Goal: Complete application form: Complete application form

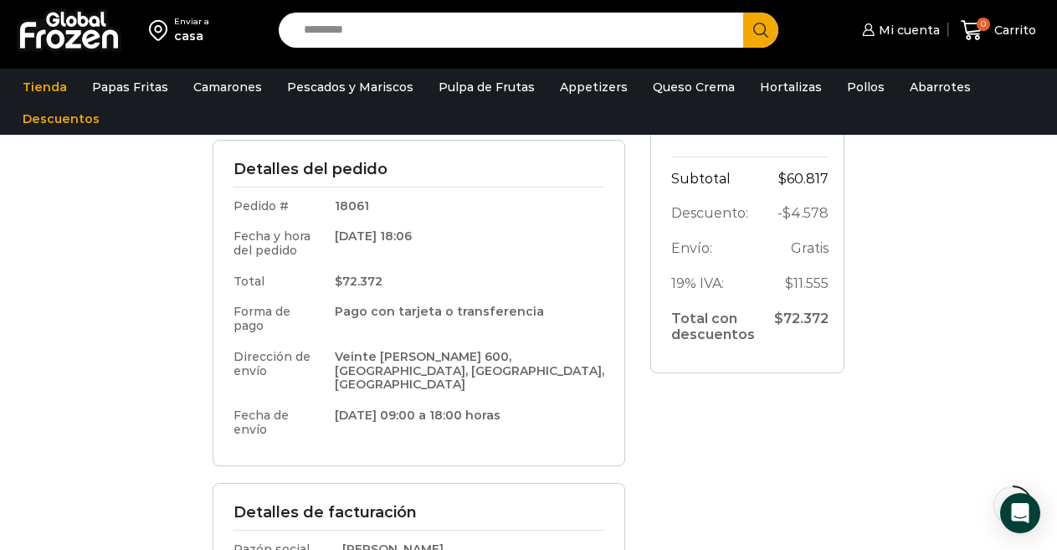
scroll to position [335, 0]
click at [333, 28] on input "Search input" at bounding box center [516, 30] width 440 height 35
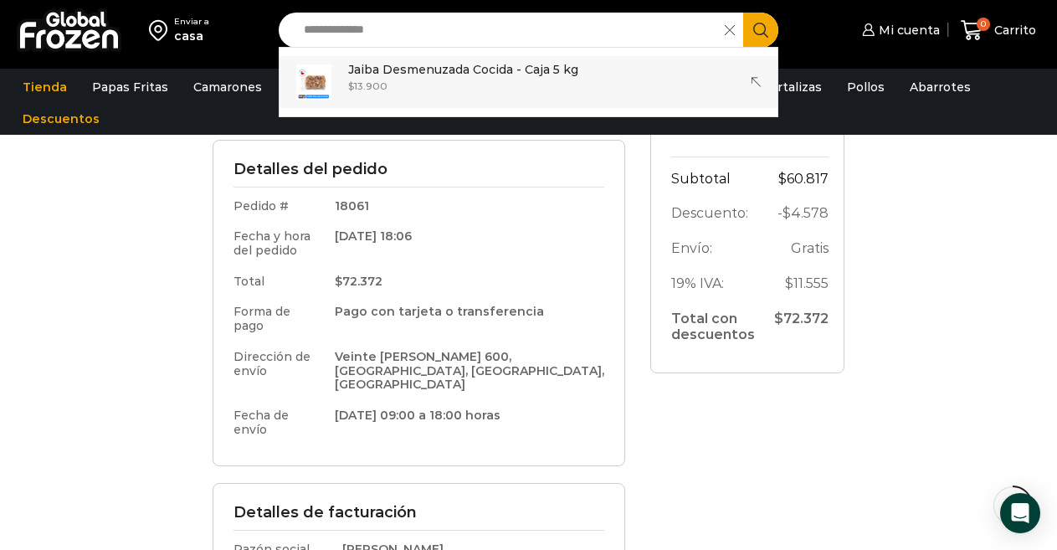
click at [429, 77] on p "Jaiba Desmenuzada Cocida - Caja 5 kg" at bounding box center [463, 69] width 230 height 18
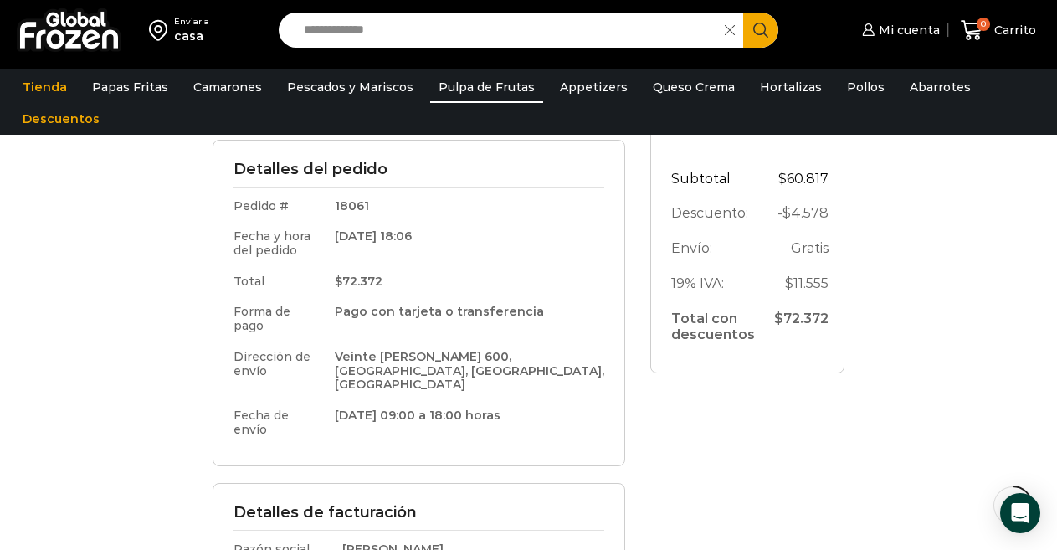
type input "**********"
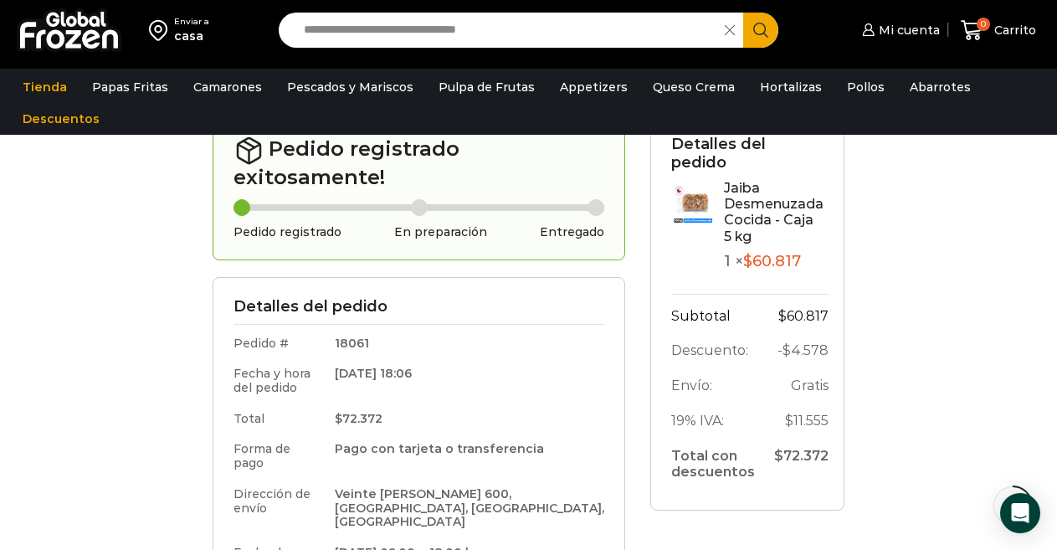
scroll to position [148, 0]
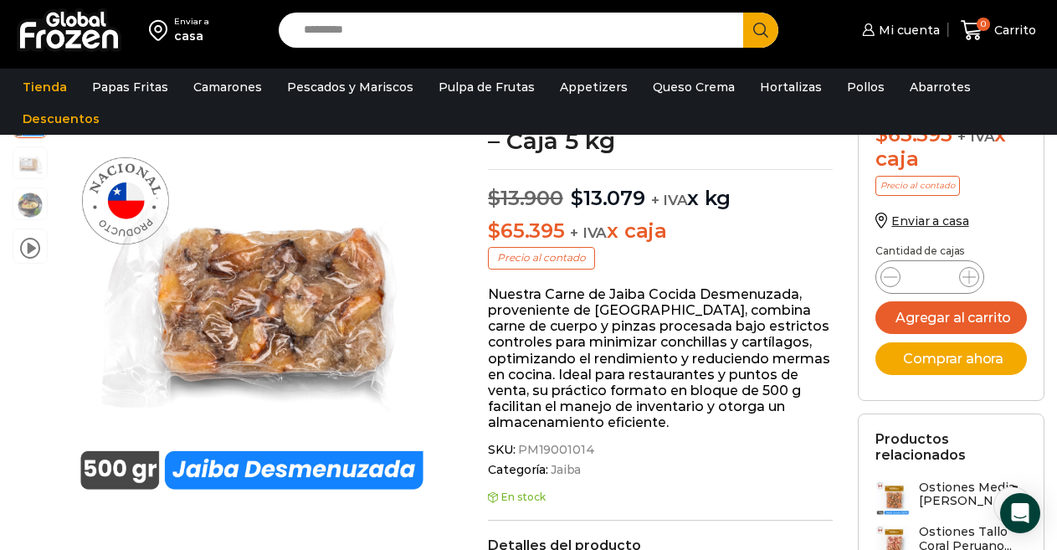
scroll to position [84, 0]
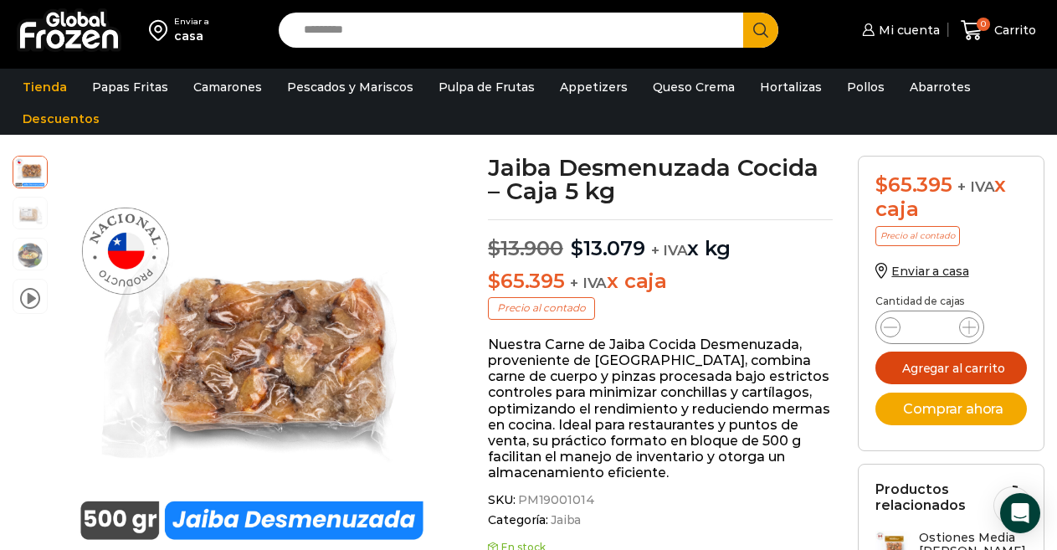
click at [956, 369] on button "Agregar al carrito" at bounding box center [952, 368] width 152 height 33
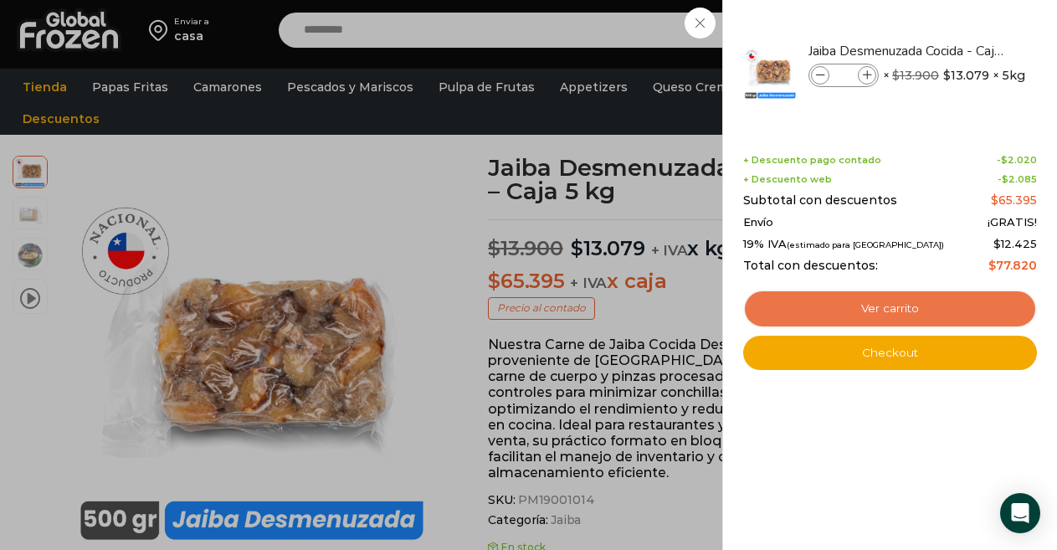
click at [900, 308] on link "Ver carrito" at bounding box center [891, 309] width 294 height 39
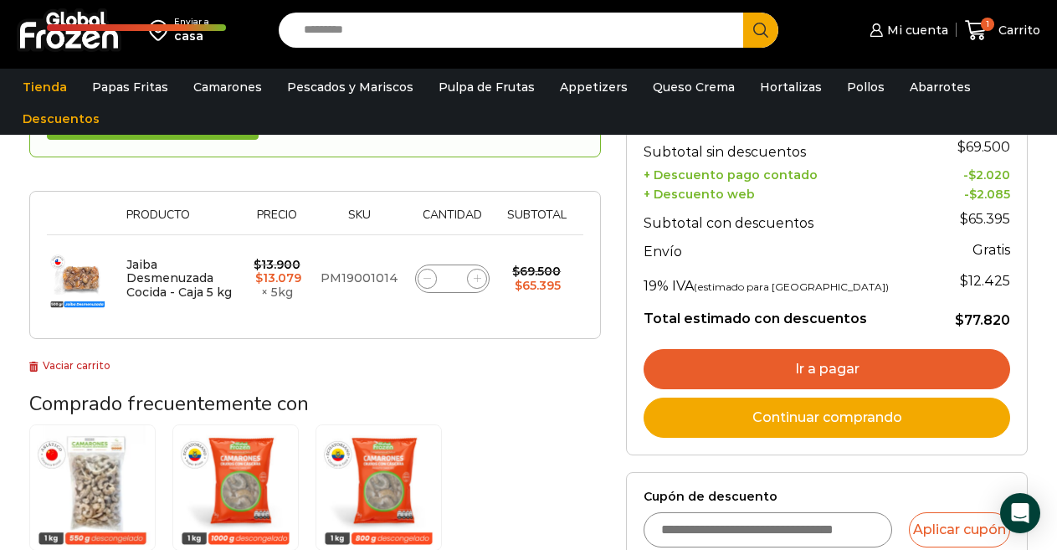
scroll to position [502, 0]
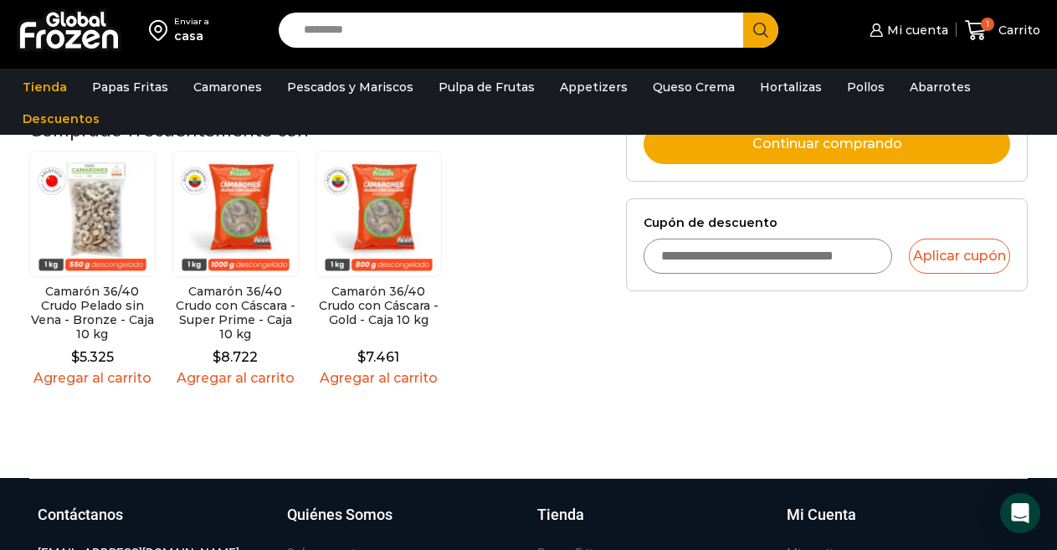
click at [738, 256] on input "Cupón de descuento" at bounding box center [768, 256] width 248 height 35
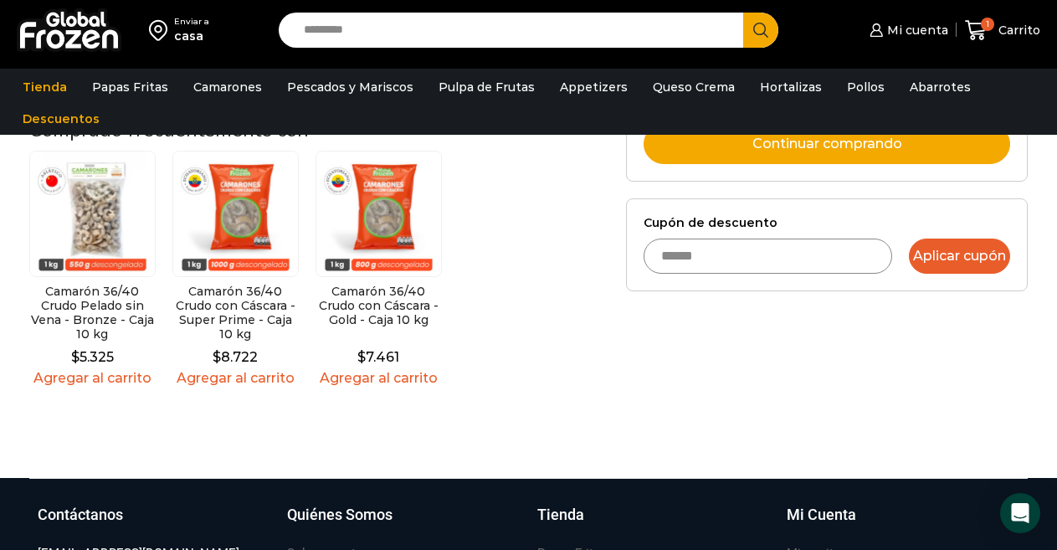
type input "******"
click at [953, 248] on button "Aplicar cupón" at bounding box center [959, 256] width 101 height 35
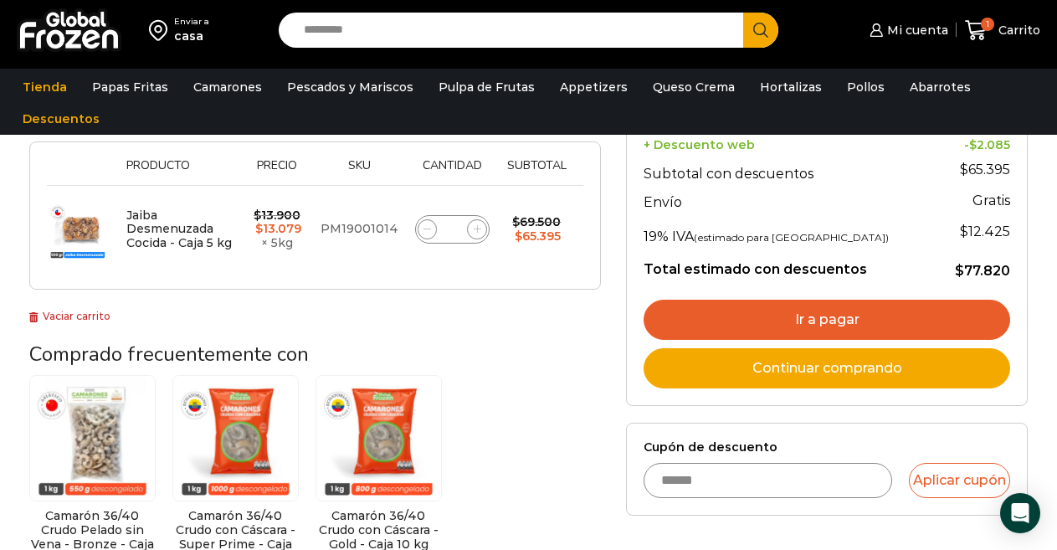
scroll to position [251, 0]
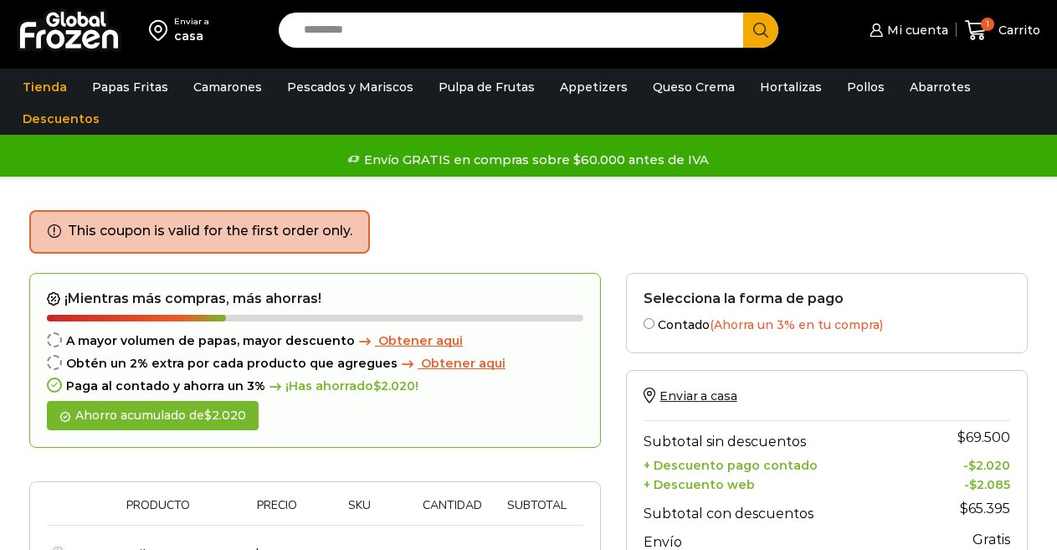
scroll to position [419, 0]
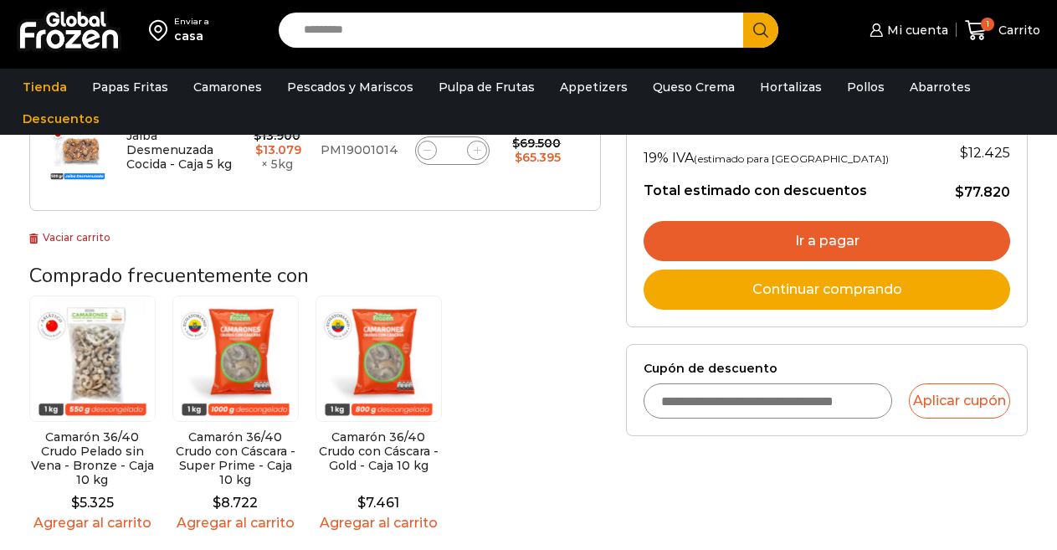
click at [747, 399] on input "Cupón de descuento" at bounding box center [768, 400] width 248 height 35
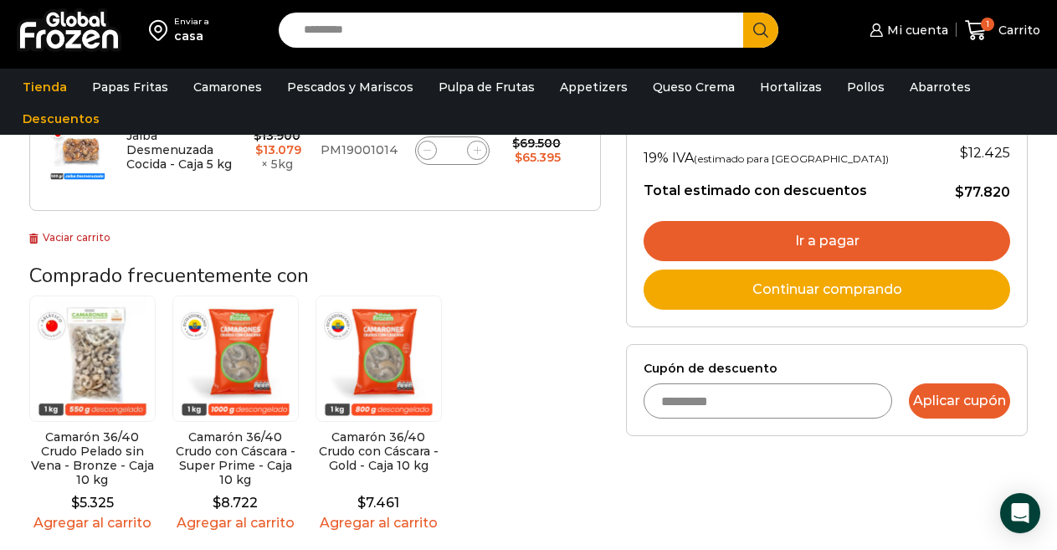
type input "*********"
click at [939, 405] on button "Aplicar cupón" at bounding box center [959, 400] width 101 height 35
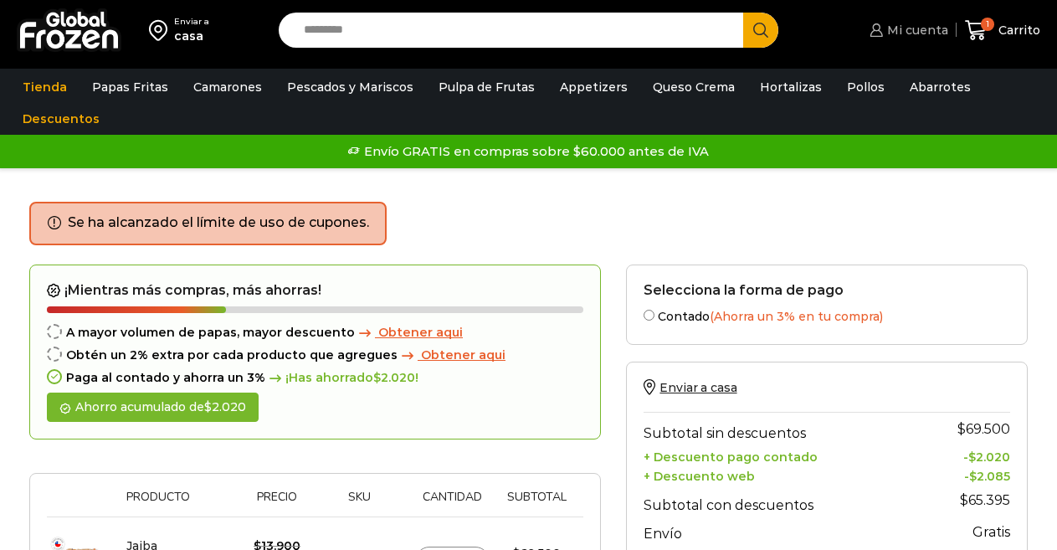
click at [930, 32] on span "Mi cuenta" at bounding box center [915, 30] width 65 height 17
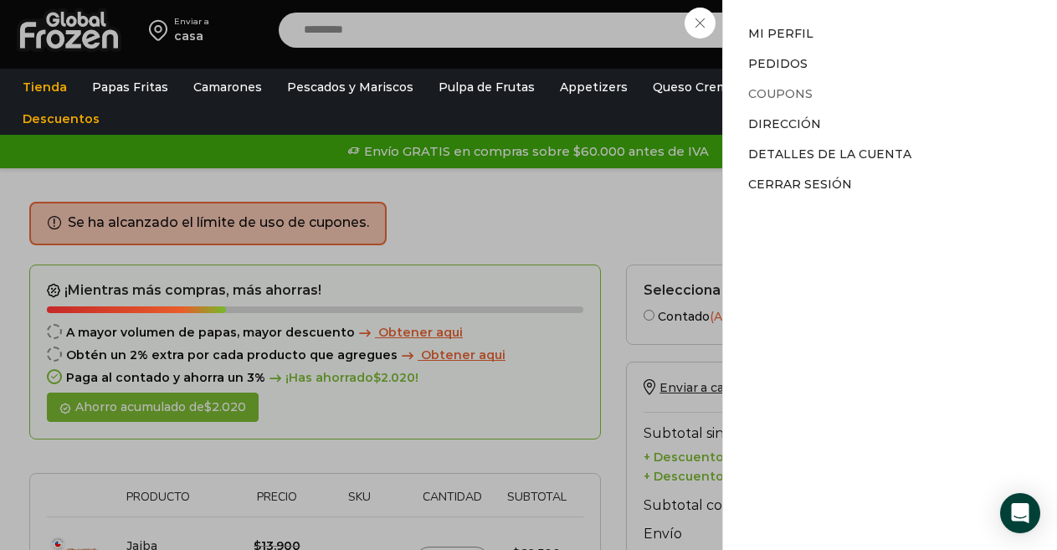
click at [796, 95] on link "Coupons" at bounding box center [781, 93] width 64 height 15
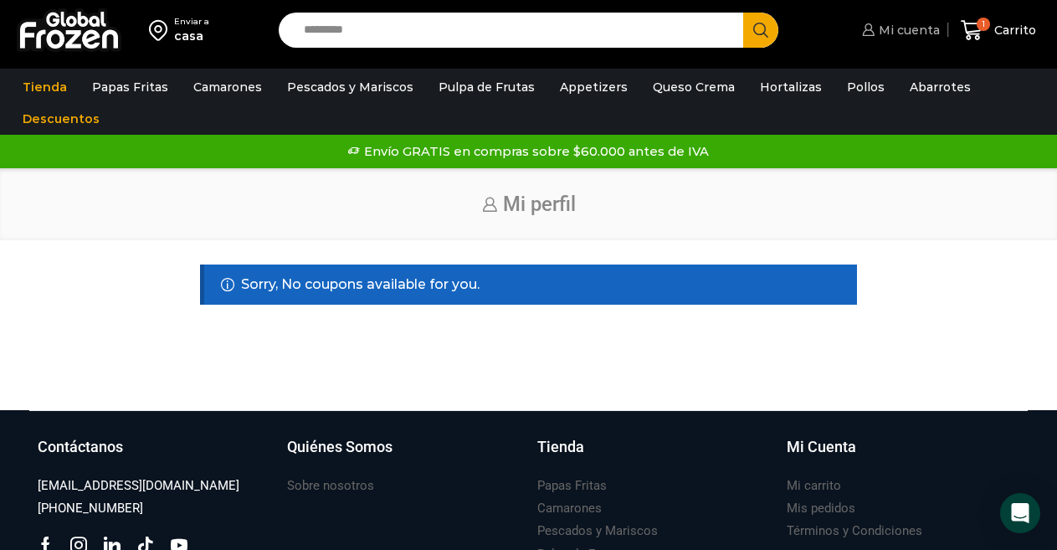
click at [904, 30] on span "Mi cuenta" at bounding box center [907, 30] width 65 height 17
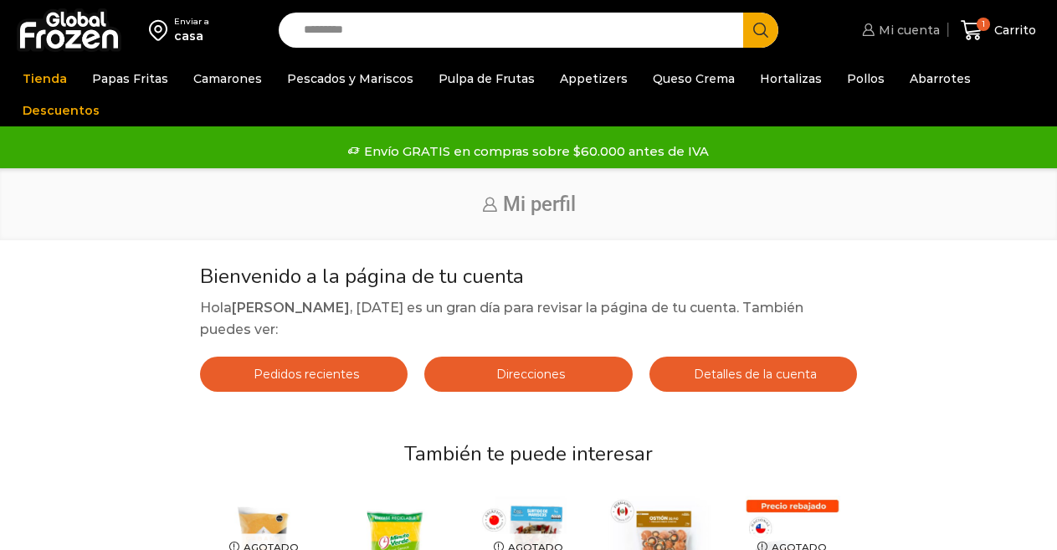
click at [898, 33] on span "Mi cuenta" at bounding box center [907, 30] width 65 height 17
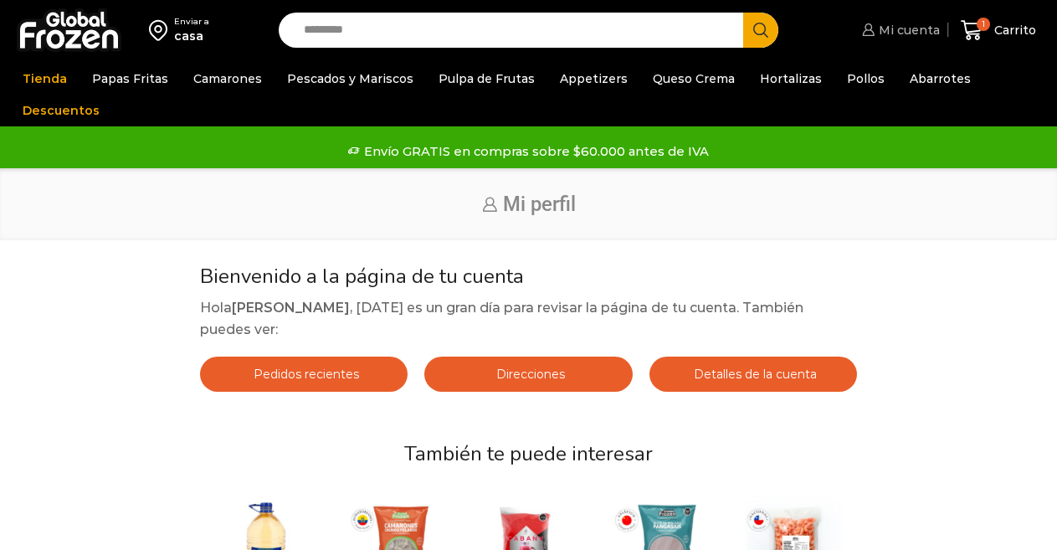
click at [896, 33] on span "Mi cuenta" at bounding box center [907, 30] width 65 height 17
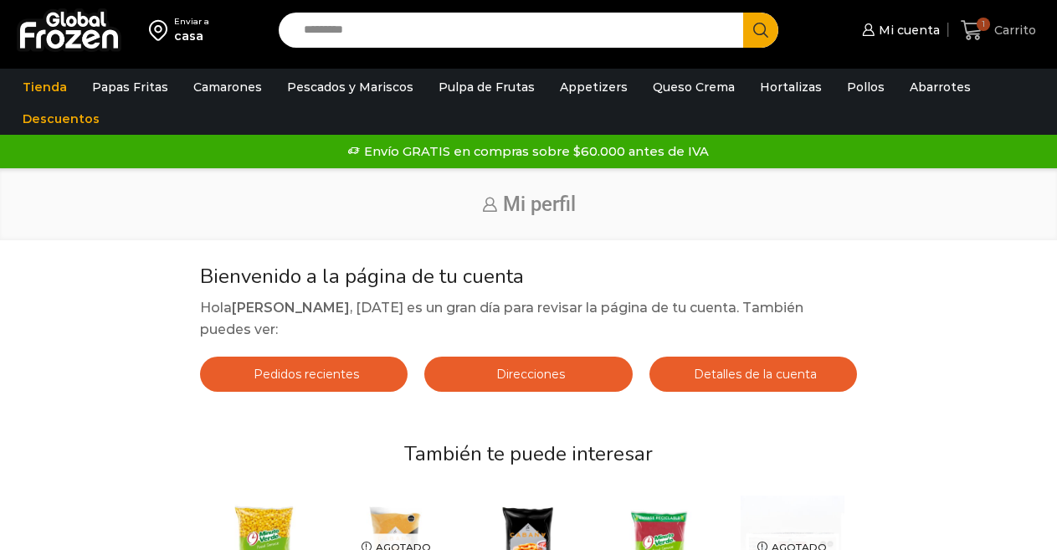
click at [976, 29] on icon at bounding box center [972, 30] width 23 height 23
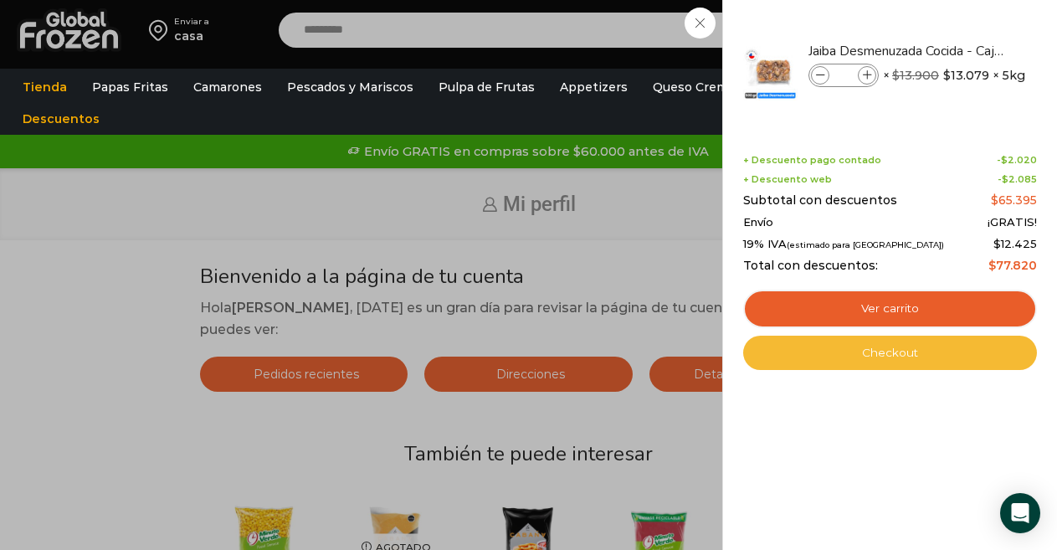
click at [899, 356] on link "Checkout" at bounding box center [891, 353] width 294 height 35
click at [895, 353] on link "Checkout" at bounding box center [891, 353] width 294 height 35
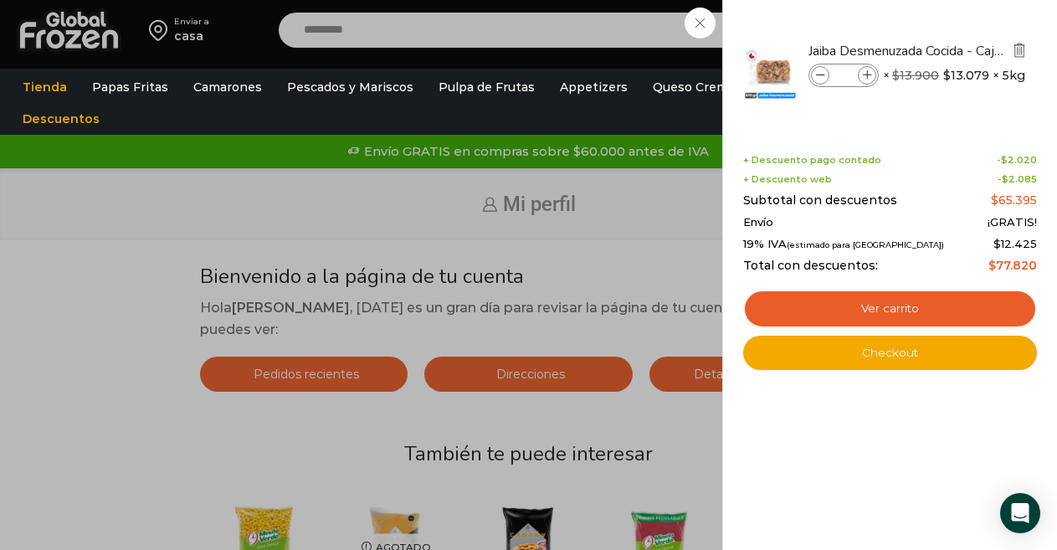
click at [1020, 53] on img "Eliminar Jaiba Desmenuzada Cocida - Caja 5 kg del carrito" at bounding box center [1019, 50] width 15 height 15
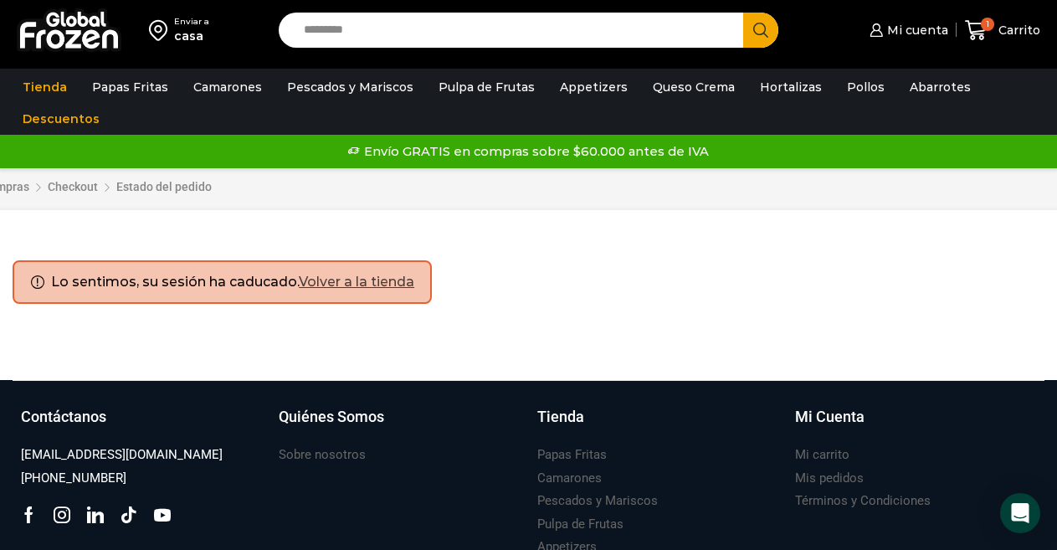
click at [332, 282] on link "Volver a la tienda" at bounding box center [357, 282] width 116 height 16
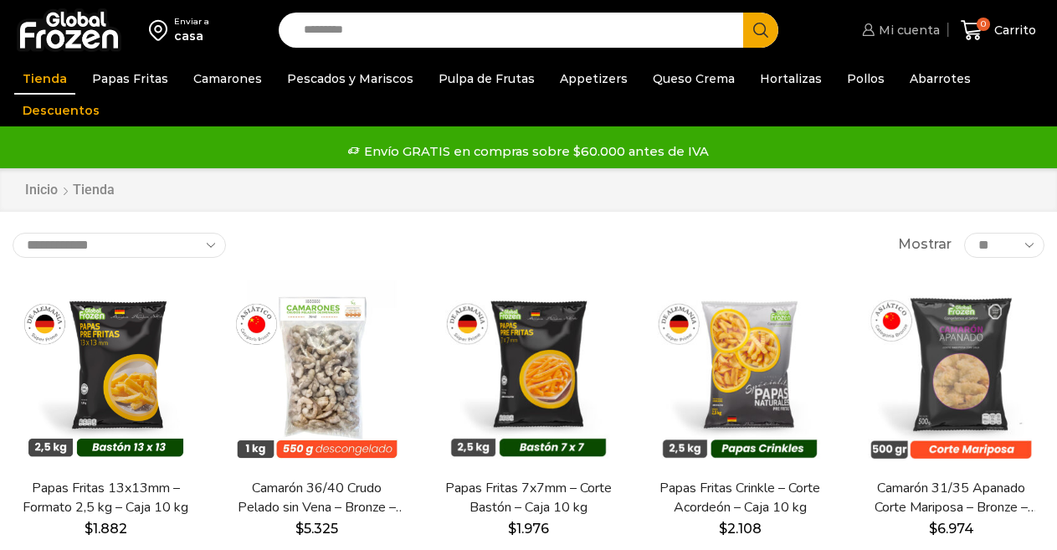
click at [902, 30] on span "Mi cuenta" at bounding box center [907, 30] width 65 height 17
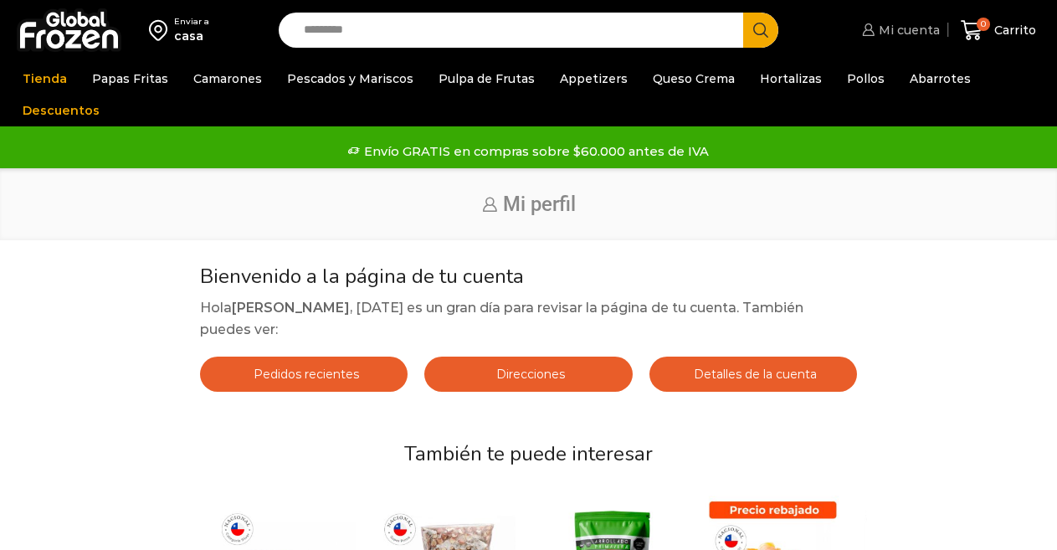
click at [875, 28] on icon at bounding box center [868, 29] width 13 height 13
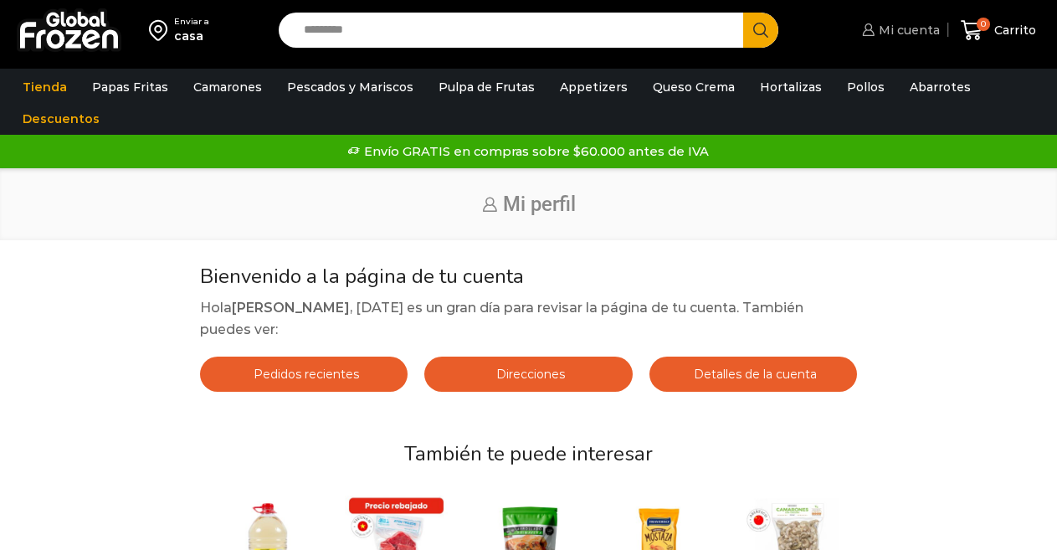
click at [890, 30] on span "Mi cuenta" at bounding box center [907, 30] width 65 height 17
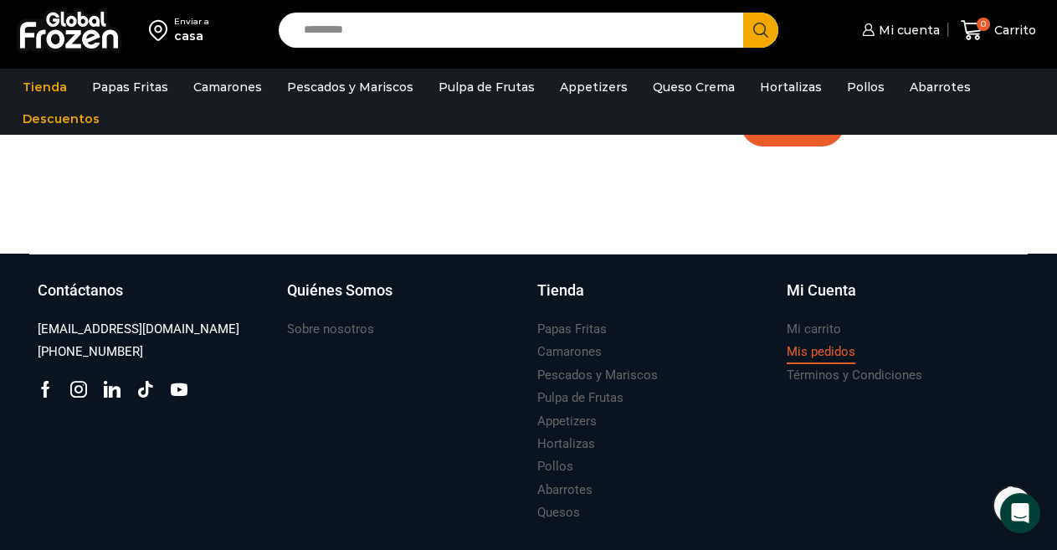
click at [821, 343] on h3 "Mis pedidos" at bounding box center [821, 352] width 69 height 18
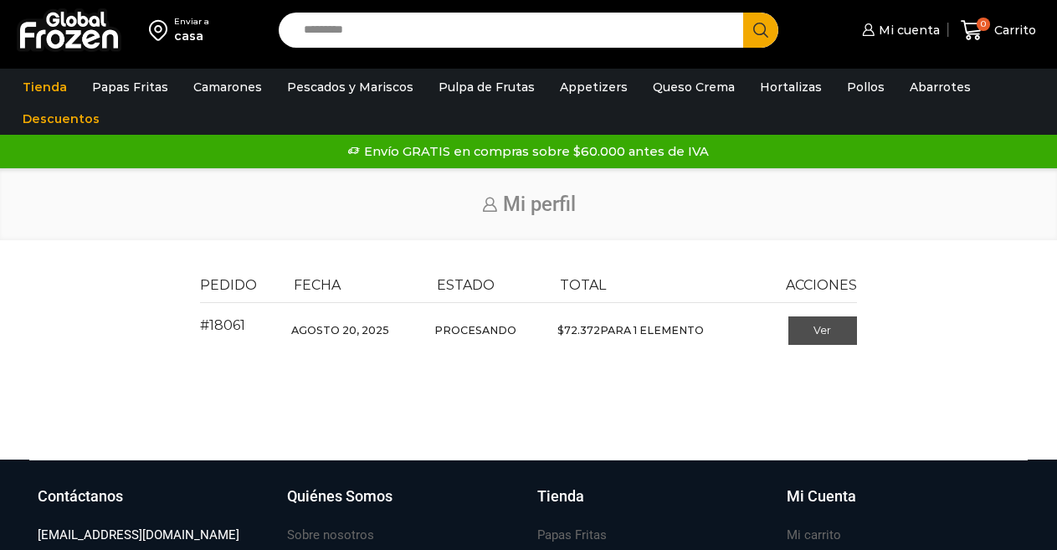
click at [819, 327] on link "Ver" at bounding box center [823, 330] width 69 height 28
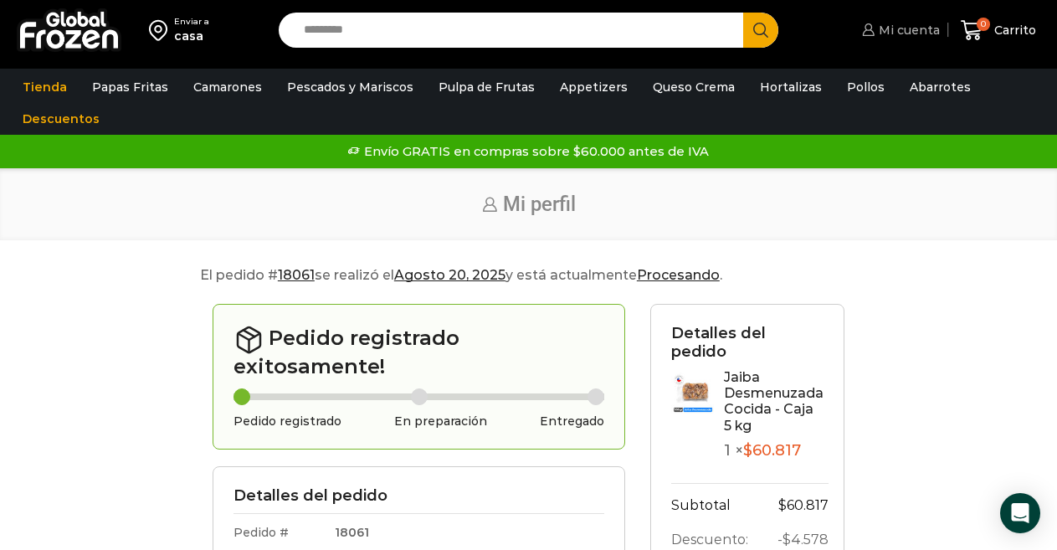
click at [916, 36] on span "Mi cuenta" at bounding box center [907, 30] width 65 height 17
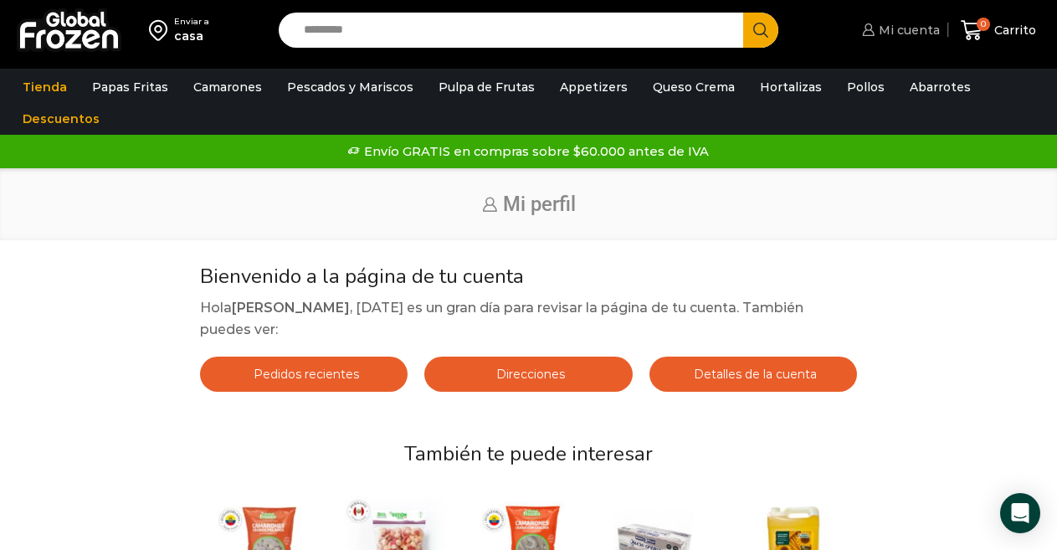
click at [875, 29] on icon at bounding box center [868, 29] width 13 height 13
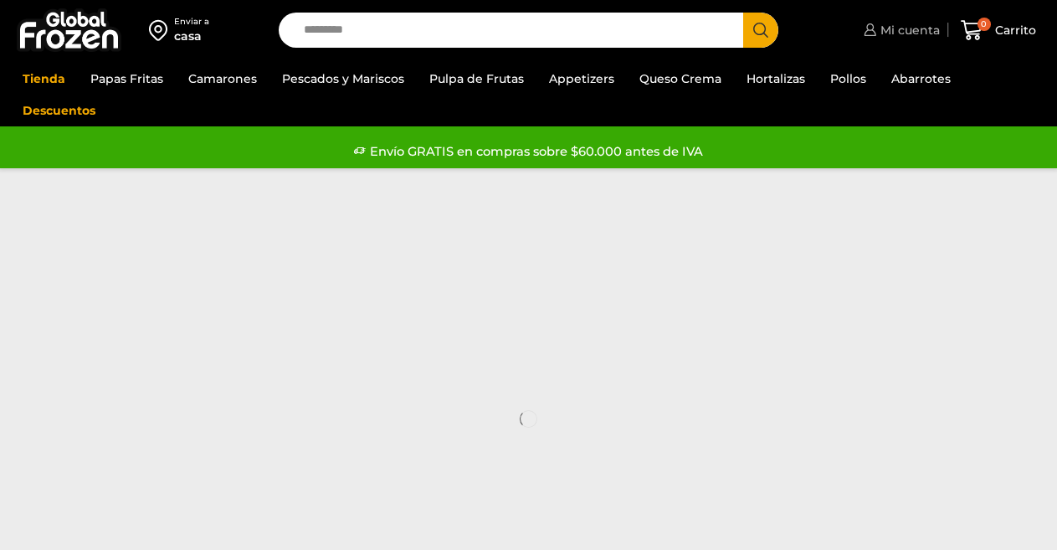
click at [894, 31] on span "Mi cuenta" at bounding box center [909, 30] width 64 height 17
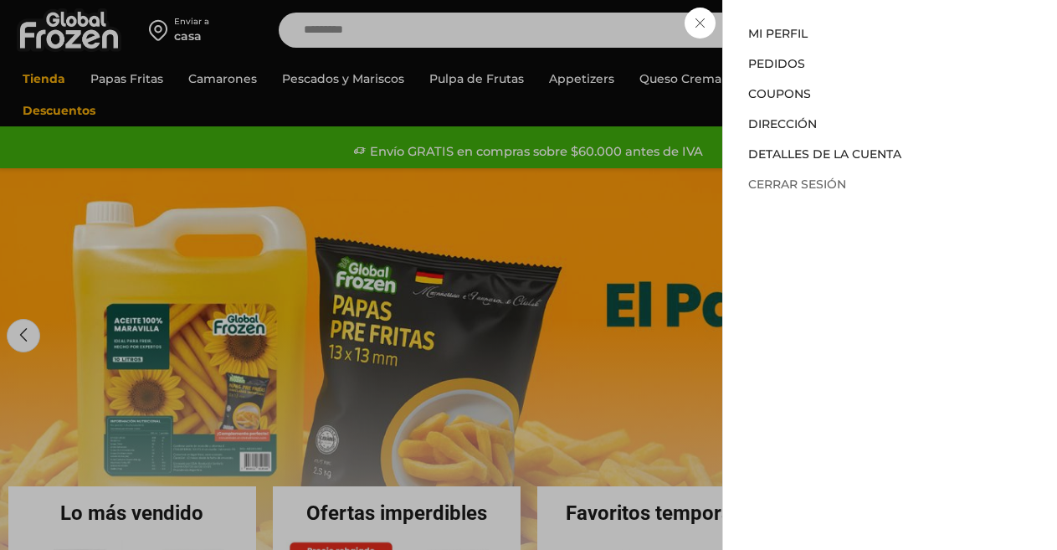
click at [790, 183] on link "Cerrar sesión" at bounding box center [798, 184] width 98 height 15
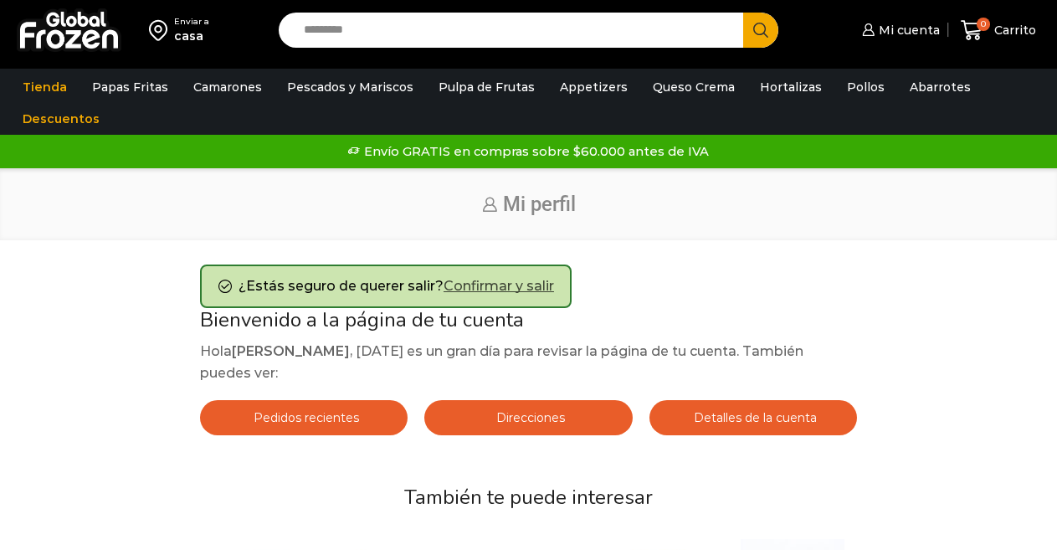
click at [517, 285] on link "Confirmar y salir" at bounding box center [499, 286] width 111 height 16
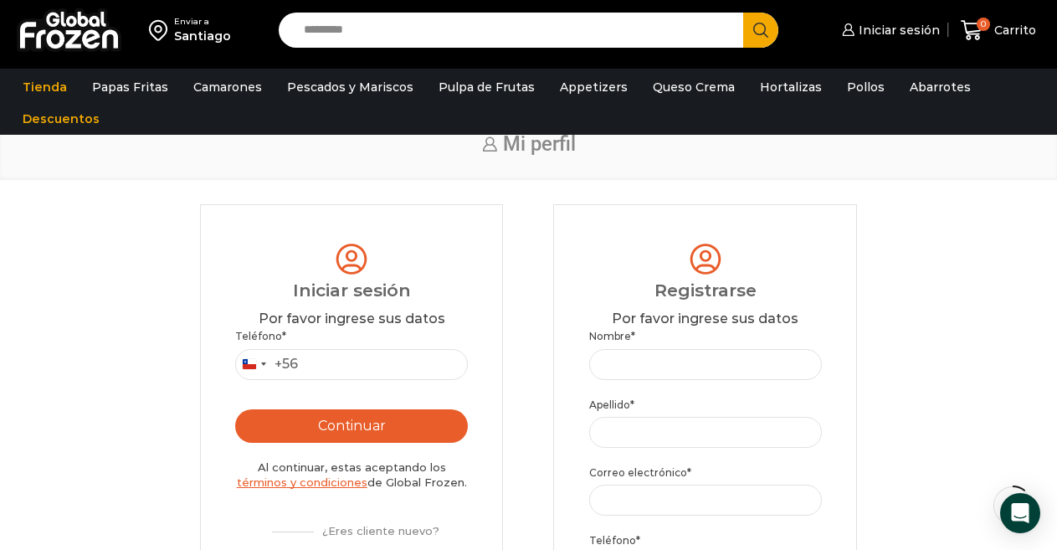
scroll to position [167, 0]
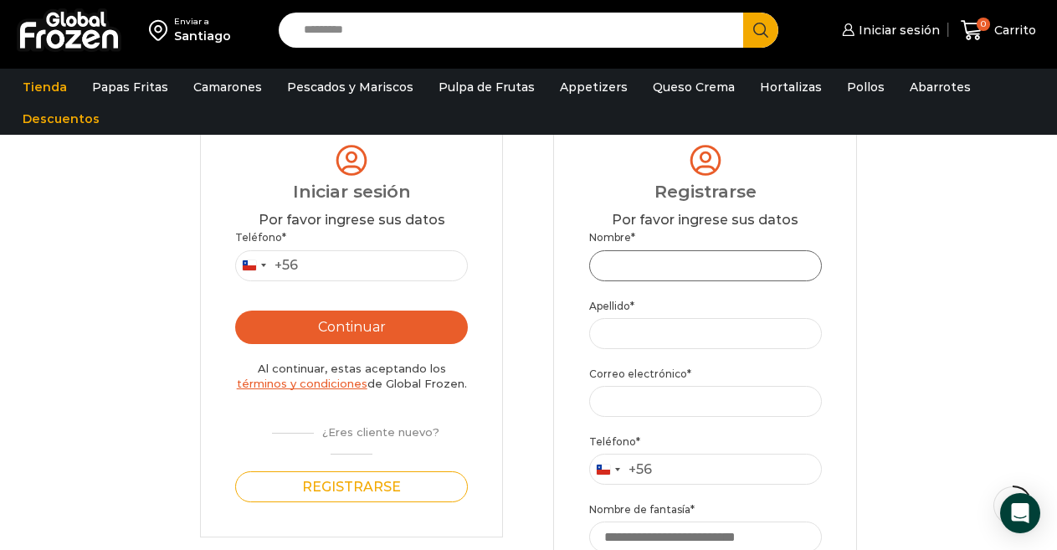
click at [669, 267] on input "Nombre *" at bounding box center [705, 265] width 233 height 31
type input "********"
click at [671, 338] on input "Apellido *" at bounding box center [705, 333] width 233 height 31
type input "********"
click at [680, 399] on input "Correo electrónico *" at bounding box center [705, 401] width 233 height 31
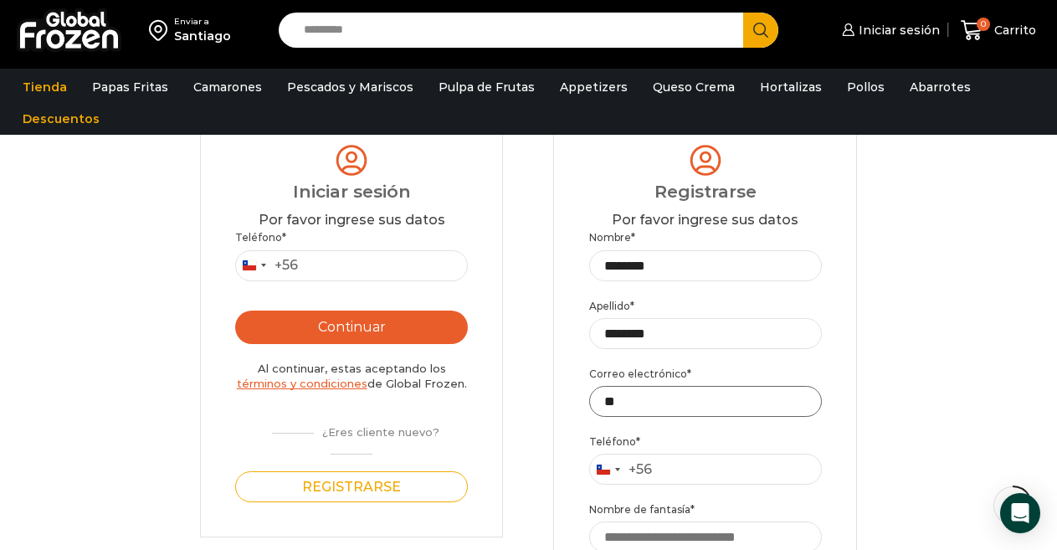
type input "*"
type input "**********"
click at [696, 471] on input "Teléfono *" at bounding box center [705, 469] width 233 height 31
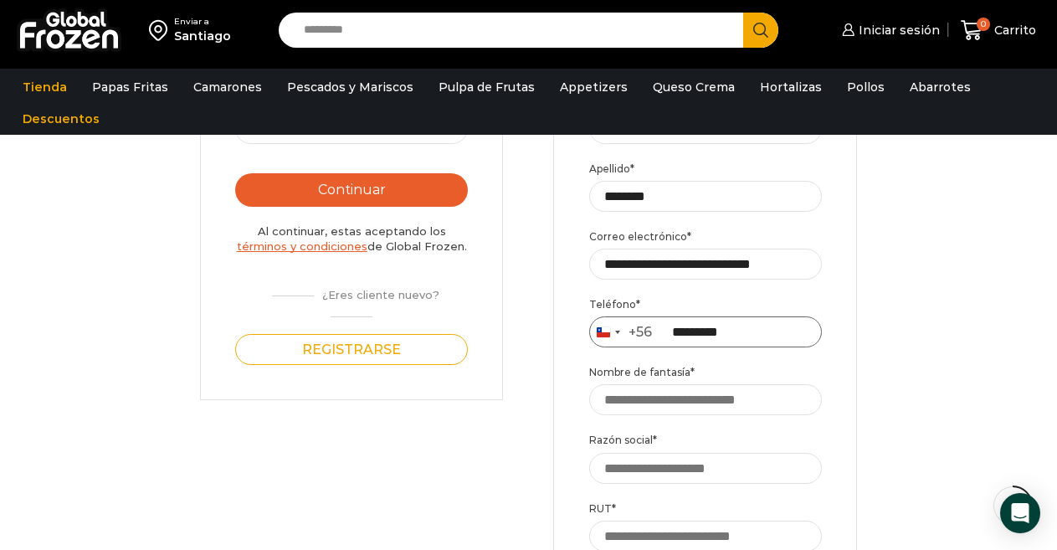
scroll to position [335, 0]
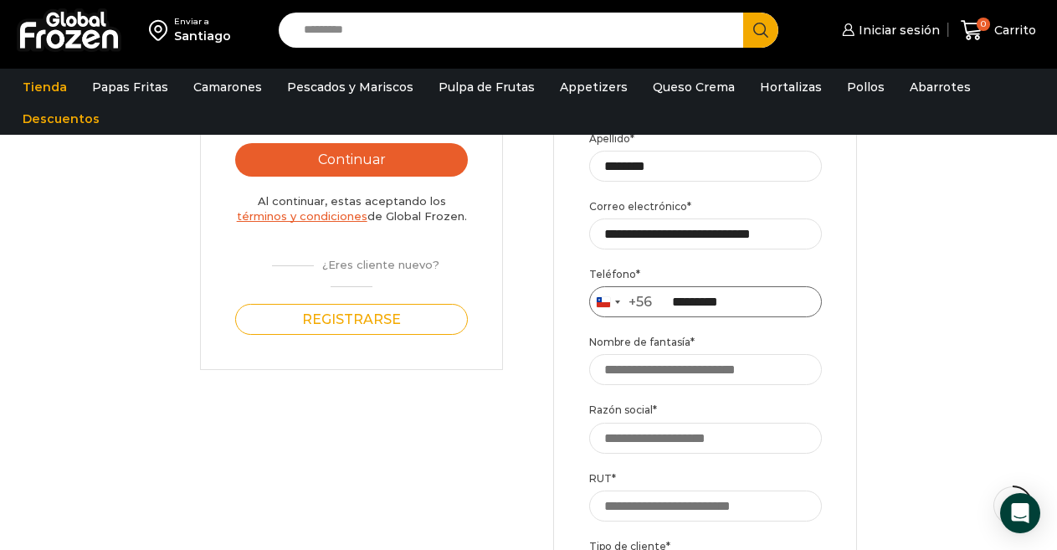
type input "*********"
click at [739, 374] on input "Nombre de fantasía *" at bounding box center [705, 369] width 233 height 31
type input "********"
click at [736, 442] on input "Razón social *" at bounding box center [705, 438] width 233 height 31
click at [642, 437] on input "Razón social *" at bounding box center [705, 438] width 233 height 31
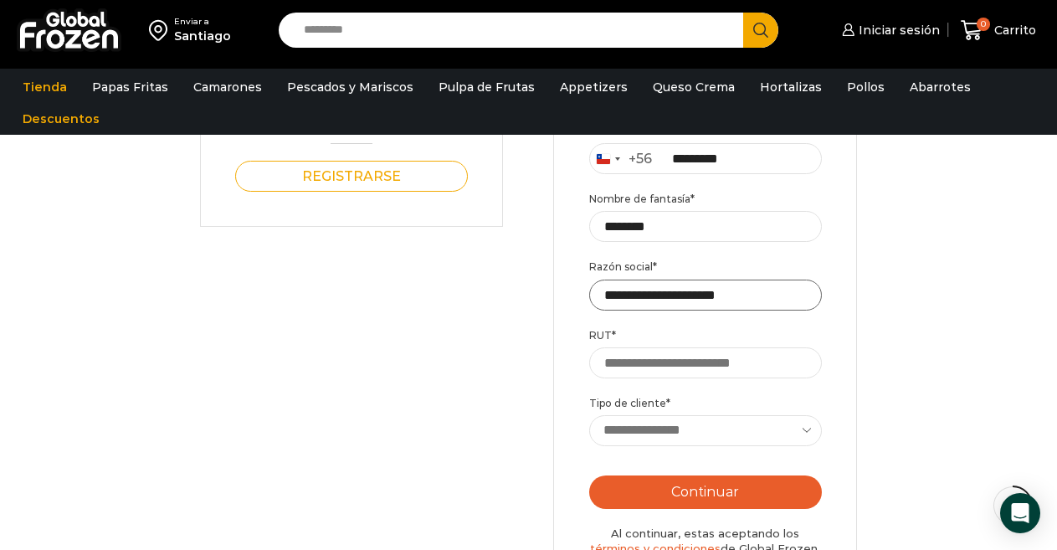
scroll to position [502, 0]
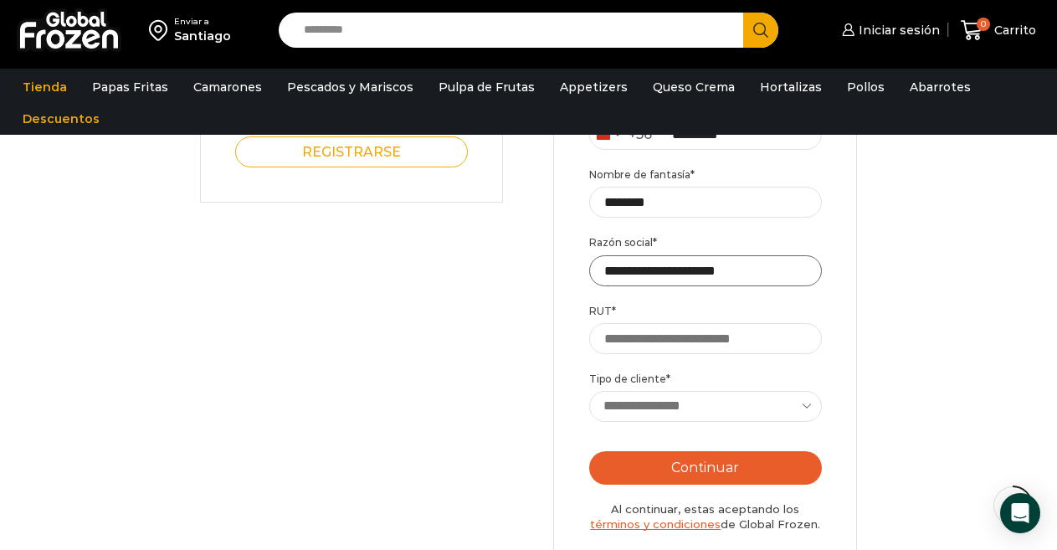
type input "**********"
click at [687, 348] on input "RUT *" at bounding box center [705, 338] width 233 height 31
type input "**********"
click at [693, 405] on select "**********" at bounding box center [705, 406] width 233 height 31
click at [589, 392] on select "**********" at bounding box center [705, 406] width 233 height 31
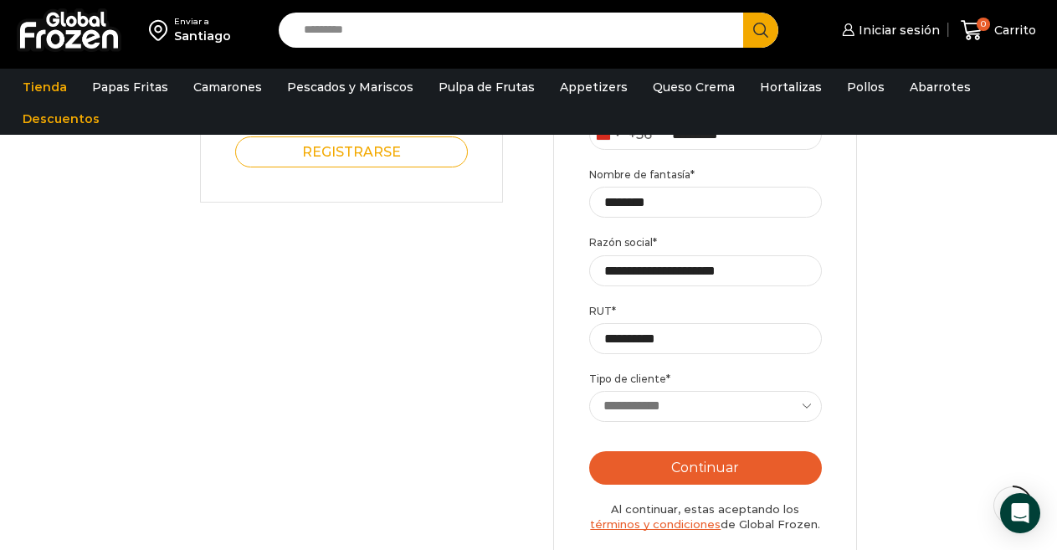
click at [802, 409] on select "**********" at bounding box center [705, 406] width 233 height 31
select select "********"
click at [589, 392] on select "**********" at bounding box center [705, 406] width 233 height 31
click at [728, 470] on button "Continuar" at bounding box center [705, 467] width 233 height 33
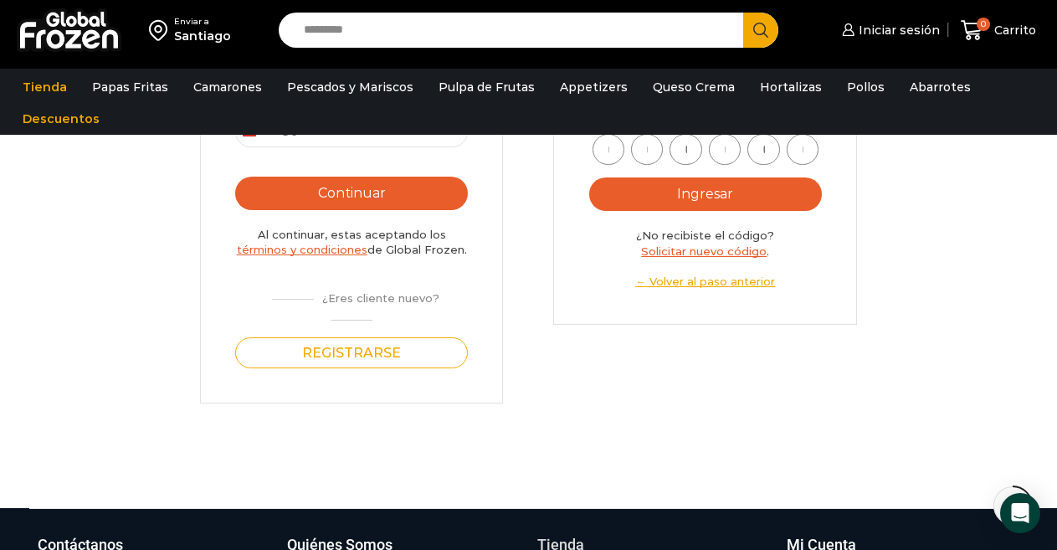
scroll to position [167, 0]
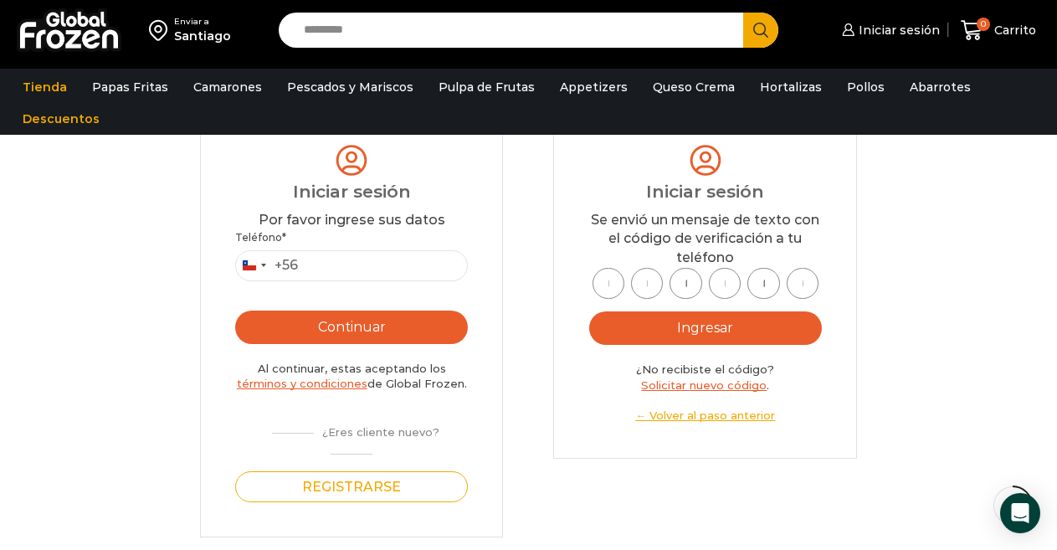
click at [611, 289] on input "text" at bounding box center [609, 283] width 32 height 31
type input "*"
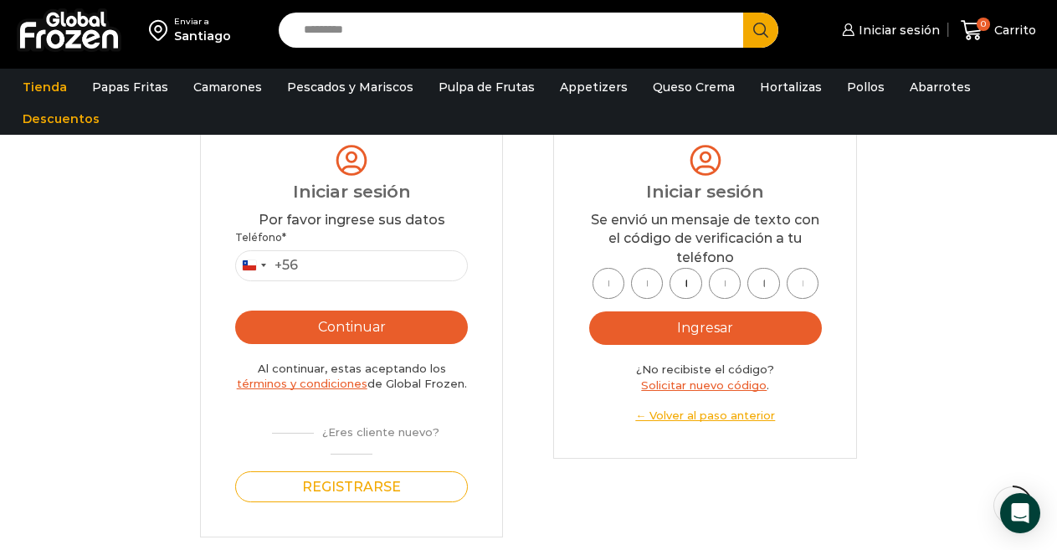
type input "*"
click at [717, 326] on button "Ingresar" at bounding box center [705, 327] width 233 height 33
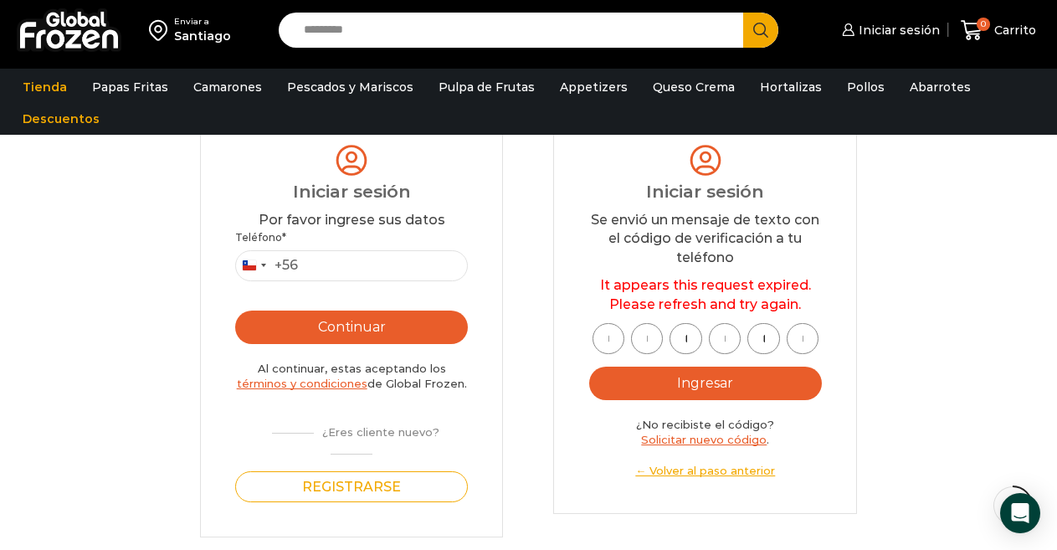
click at [607, 339] on input "*" at bounding box center [609, 338] width 32 height 31
type input "*"
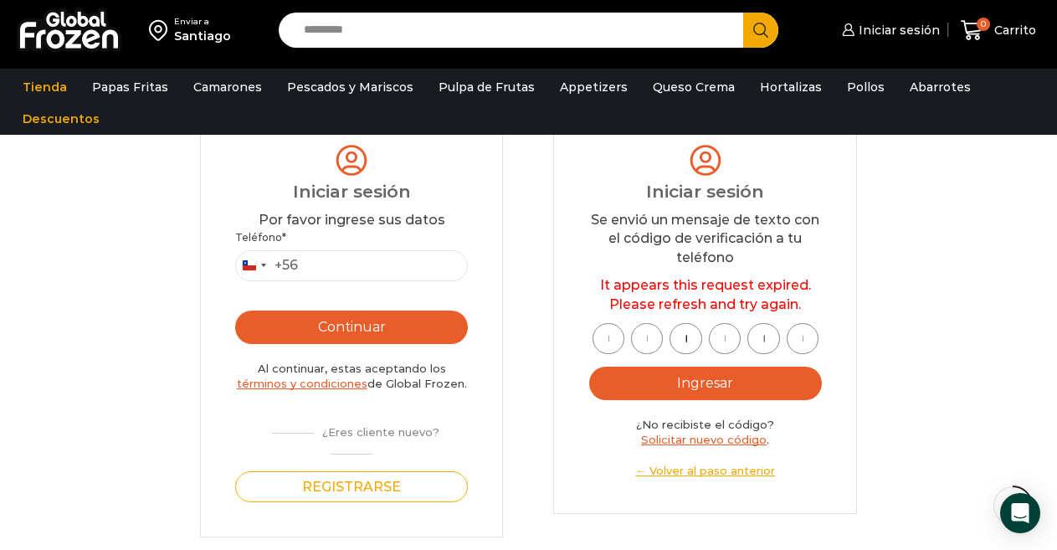
type input "*"
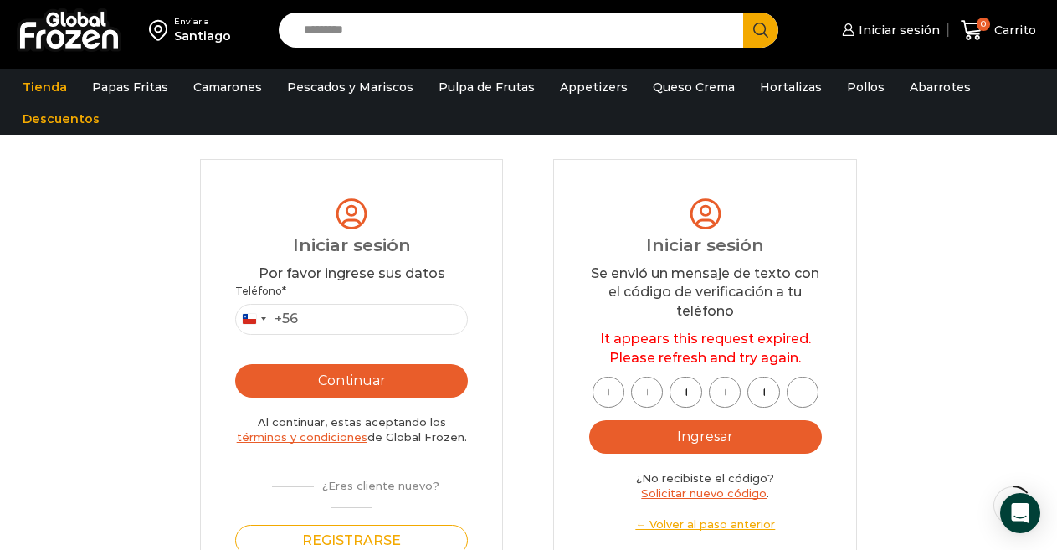
scroll to position [84, 0]
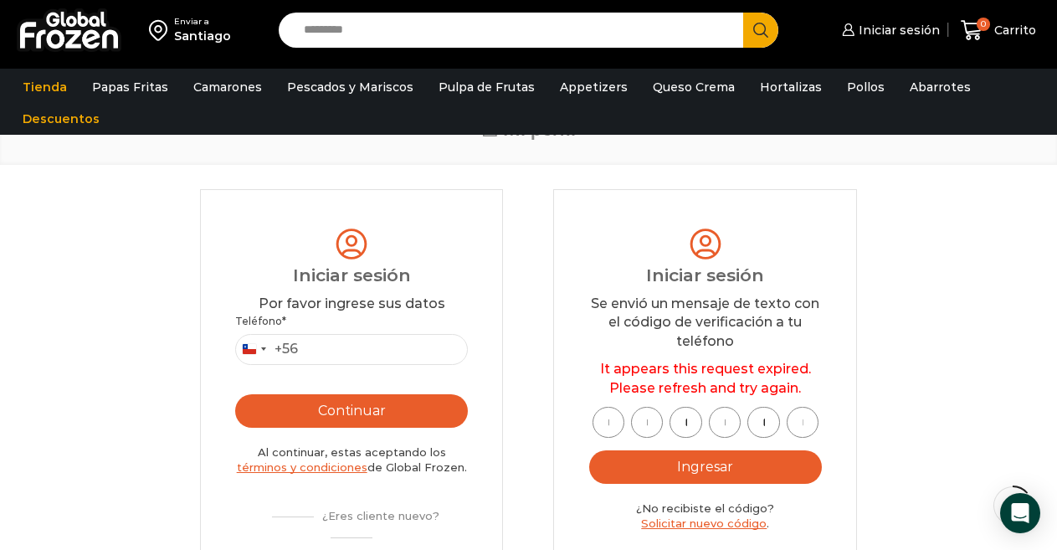
click at [609, 421] on input "*" at bounding box center [609, 422] width 32 height 31
type input "*"
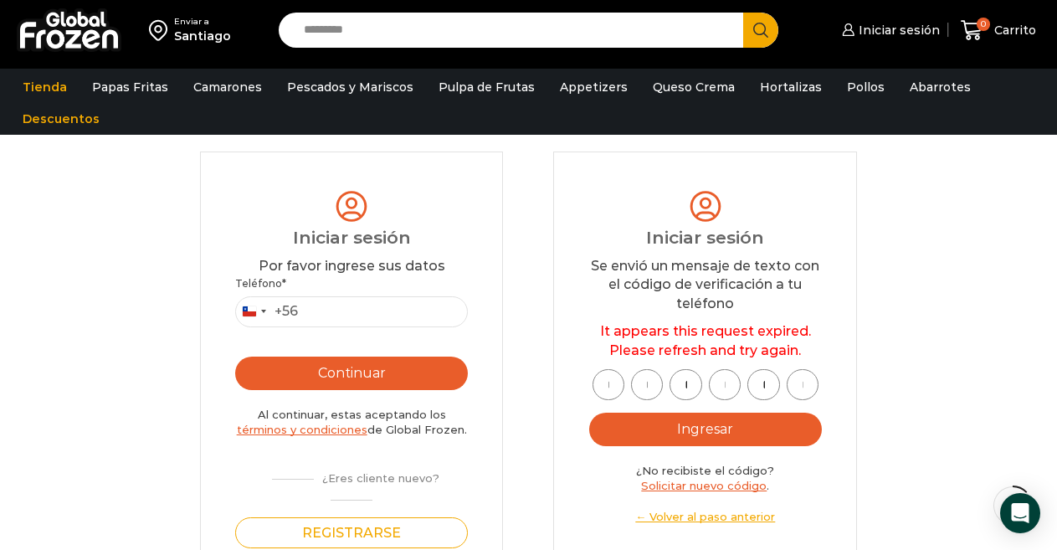
scroll to position [167, 0]
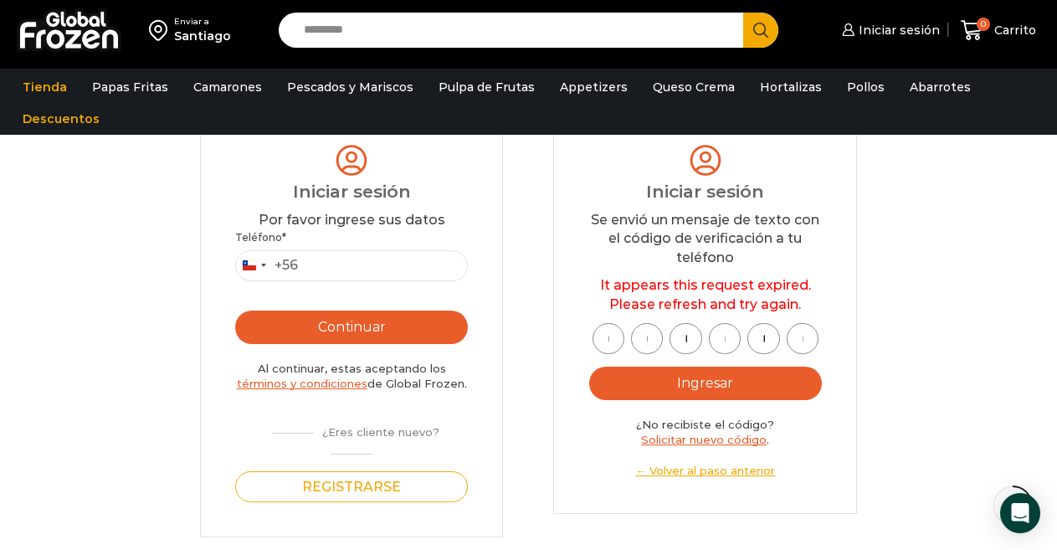
click at [610, 343] on input "*" at bounding box center [609, 338] width 32 height 31
type input "*"
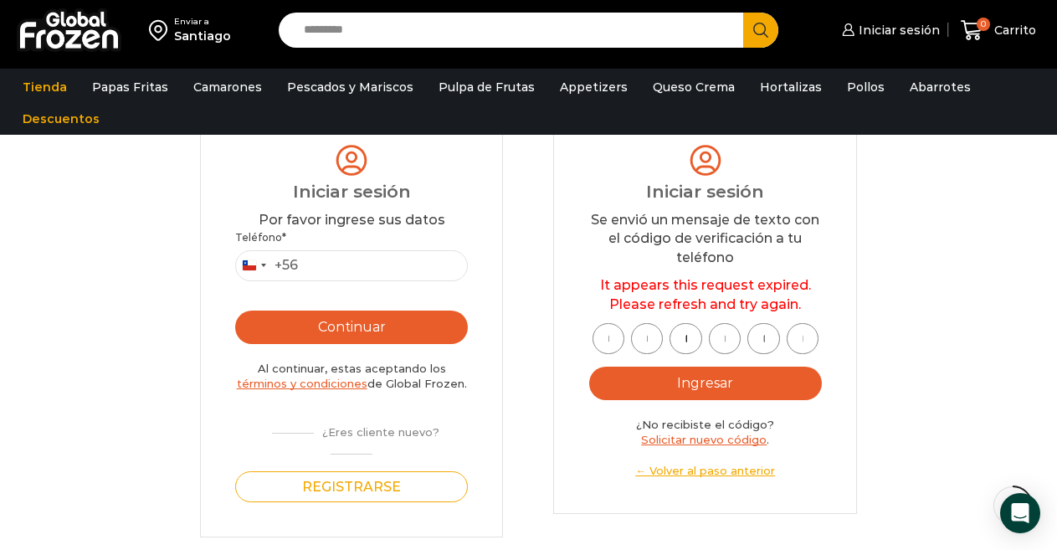
type input "*"
click at [724, 385] on button "Ingresar" at bounding box center [705, 383] width 233 height 33
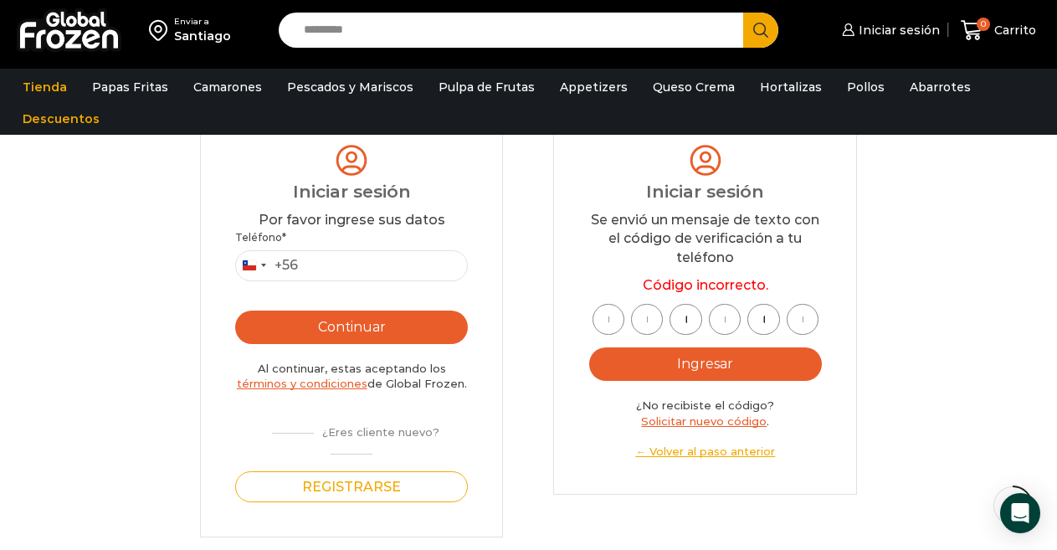
click at [610, 321] on input "*" at bounding box center [609, 319] width 32 height 31
drag, startPoint x: 820, startPoint y: 320, endPoint x: 598, endPoint y: 322, distance: 221.9
click at [598, 322] on div "* * * * * *" at bounding box center [705, 319] width 233 height 31
click at [808, 317] on input "*" at bounding box center [803, 319] width 32 height 31
click at [805, 322] on input "*" at bounding box center [803, 319] width 32 height 31
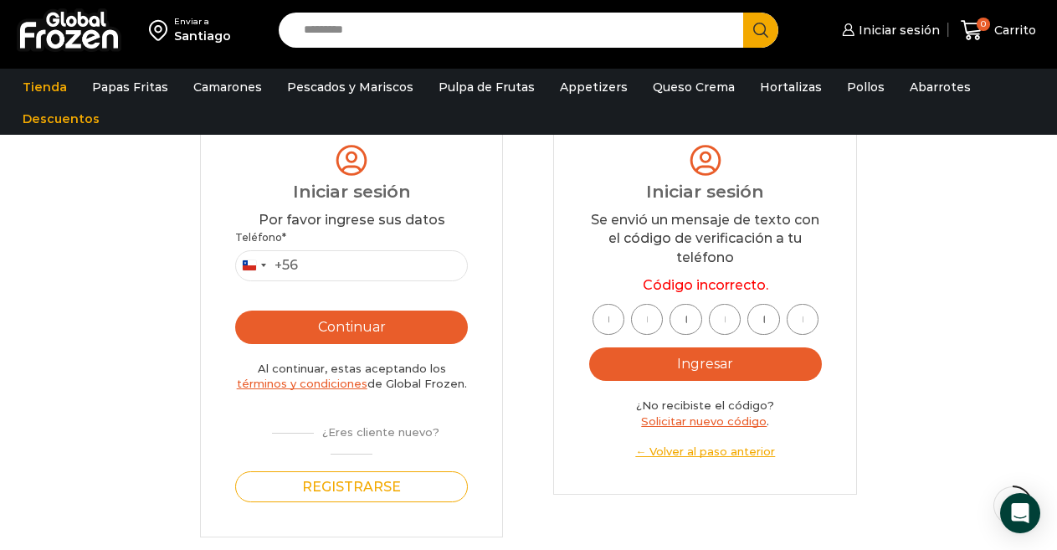
type input "*"
click at [656, 324] on input "*" at bounding box center [647, 319] width 32 height 31
click at [649, 321] on input "*" at bounding box center [647, 319] width 32 height 31
type input "*"
click at [692, 320] on input "*" at bounding box center [686, 319] width 32 height 31
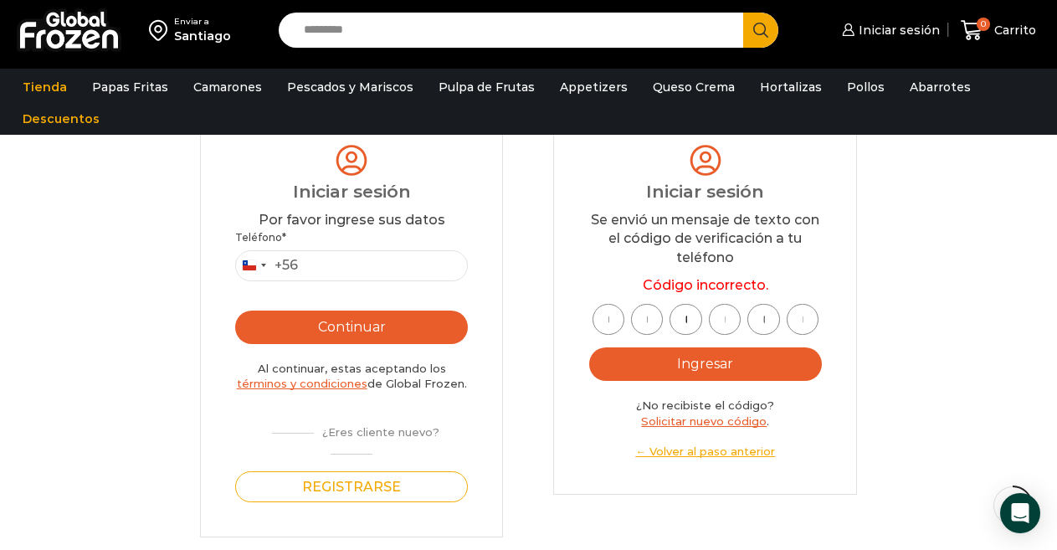
drag, startPoint x: 692, startPoint y: 319, endPoint x: 671, endPoint y: 319, distance: 20.1
click at [671, 319] on input "*" at bounding box center [686, 319] width 32 height 31
click at [689, 316] on input "*" at bounding box center [686, 319] width 32 height 31
type input "*"
click at [725, 316] on input "*" at bounding box center [725, 319] width 32 height 31
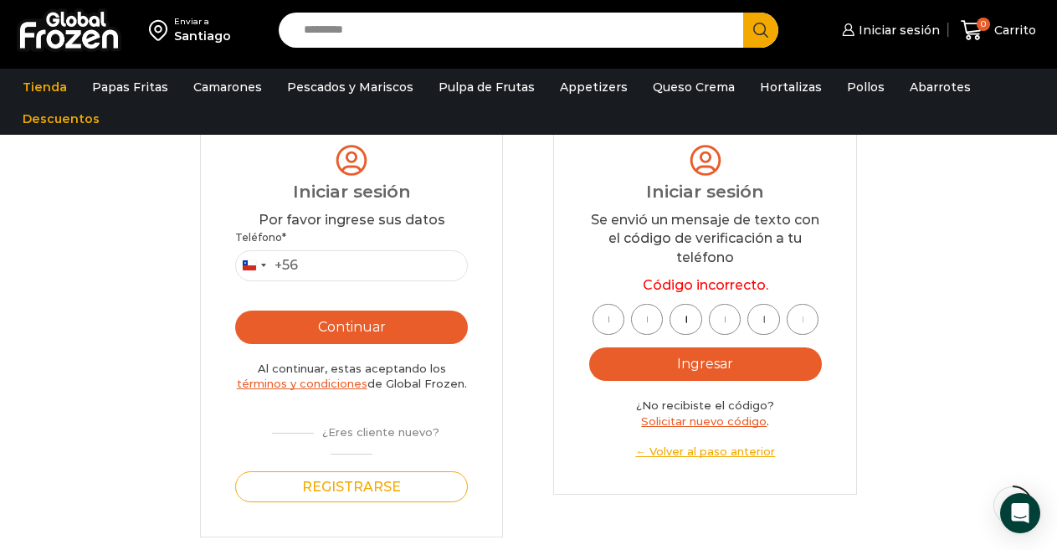
type input "*"
click at [764, 323] on input "*" at bounding box center [764, 319] width 32 height 31
type input "*"
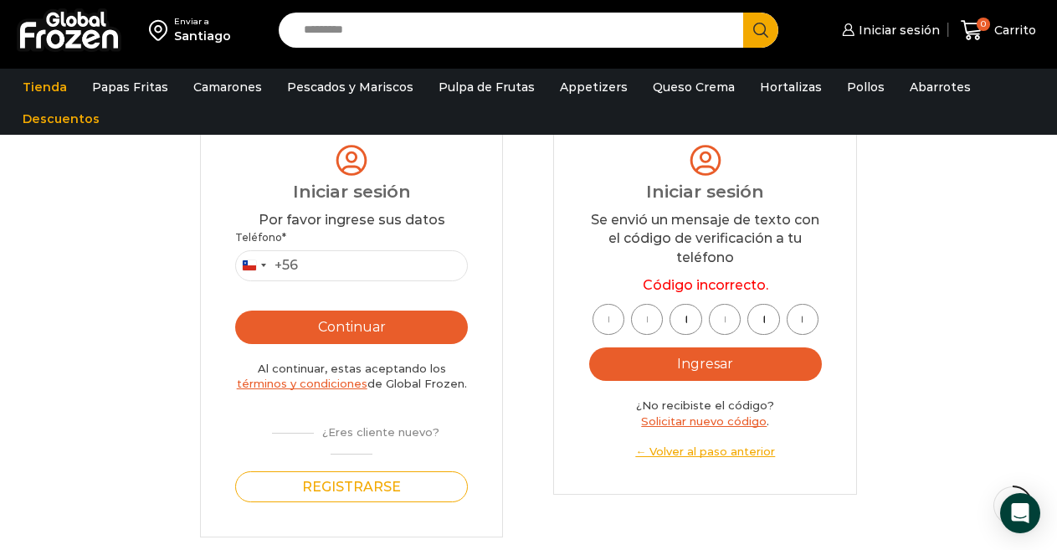
click at [709, 361] on button "Ingresar" at bounding box center [705, 363] width 233 height 33
click at [821, 321] on div "* * * * * *" at bounding box center [705, 319] width 233 height 31
drag, startPoint x: 812, startPoint y: 320, endPoint x: 589, endPoint y: 324, distance: 223.6
click at [589, 324] on div "* * * * * *" at bounding box center [705, 319] width 233 height 31
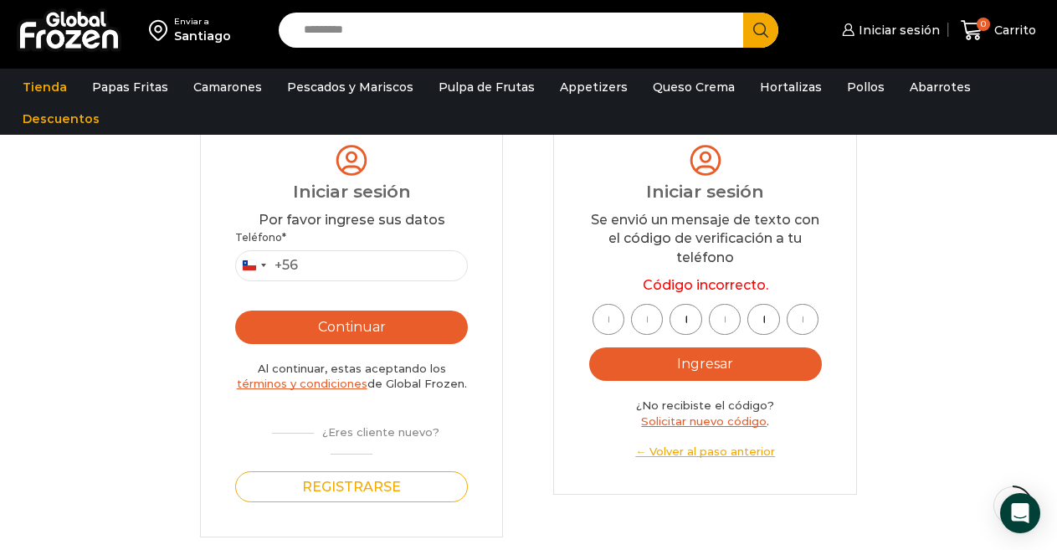
click at [806, 319] on input "*" at bounding box center [803, 319] width 32 height 31
click at [607, 319] on input "*" at bounding box center [609, 319] width 32 height 31
click at [694, 452] on link "← Volver al paso anterior" at bounding box center [705, 452] width 233 height 16
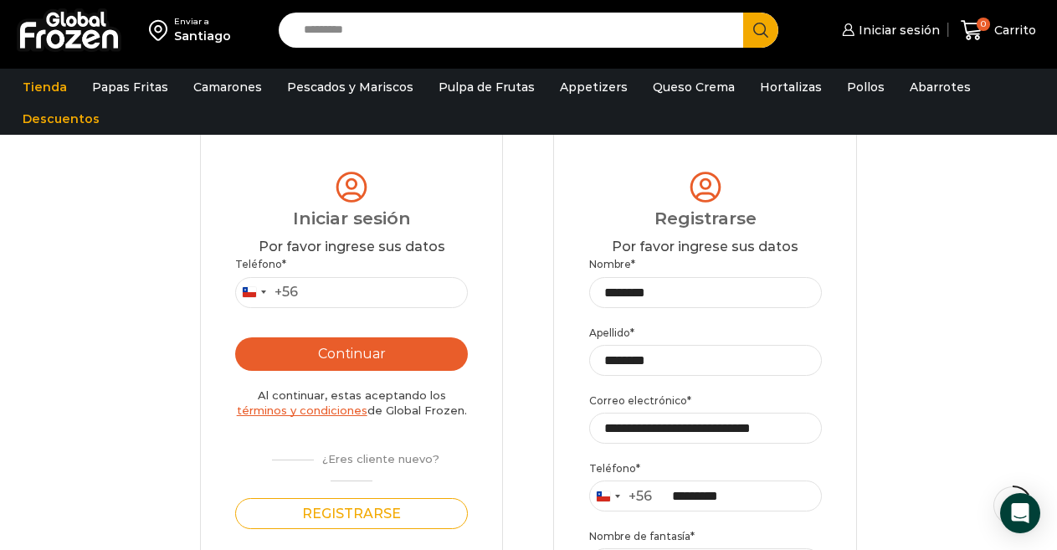
scroll to position [167, 0]
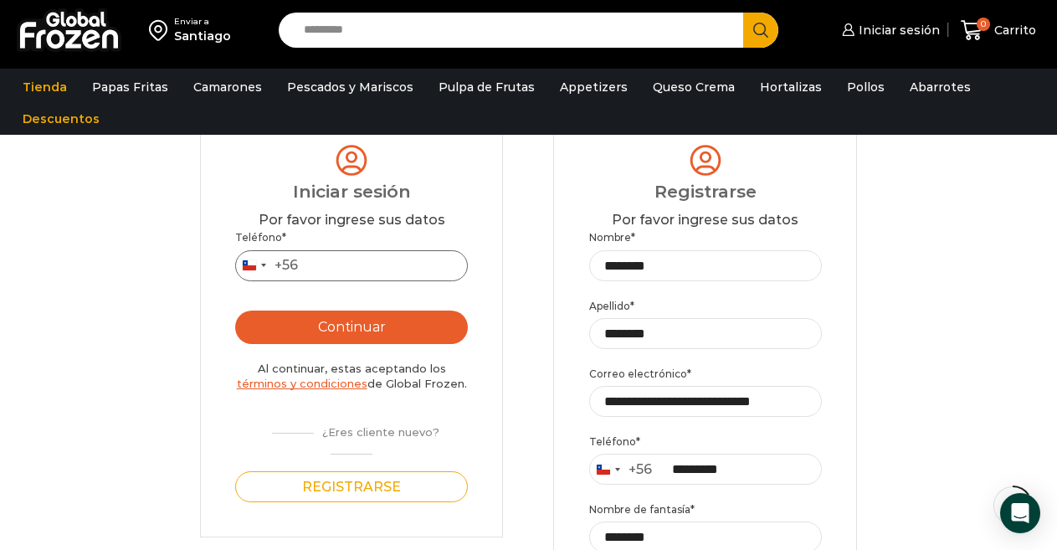
click at [347, 268] on input "Teléfono *" at bounding box center [351, 265] width 233 height 31
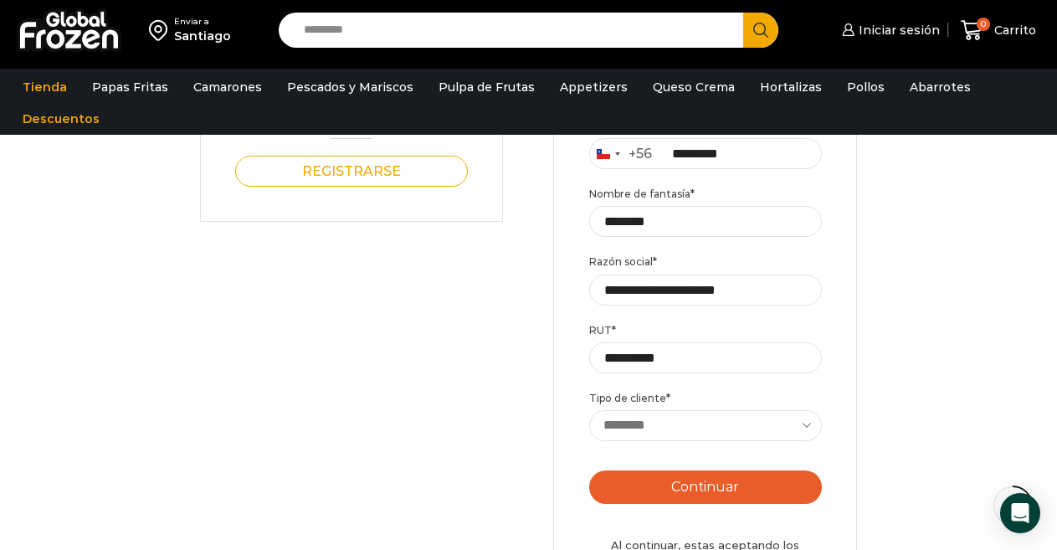
scroll to position [502, 0]
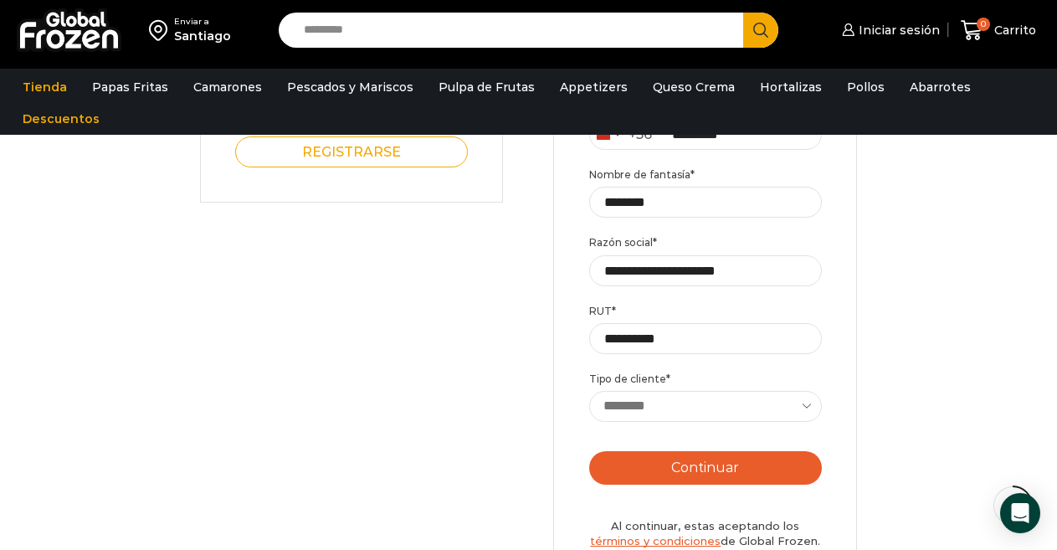
click at [808, 409] on select "**********" at bounding box center [705, 406] width 233 height 31
select select "**********"
click at [589, 392] on select "**********" at bounding box center [705, 406] width 233 height 31
click at [713, 470] on button "Continuar" at bounding box center [705, 467] width 233 height 33
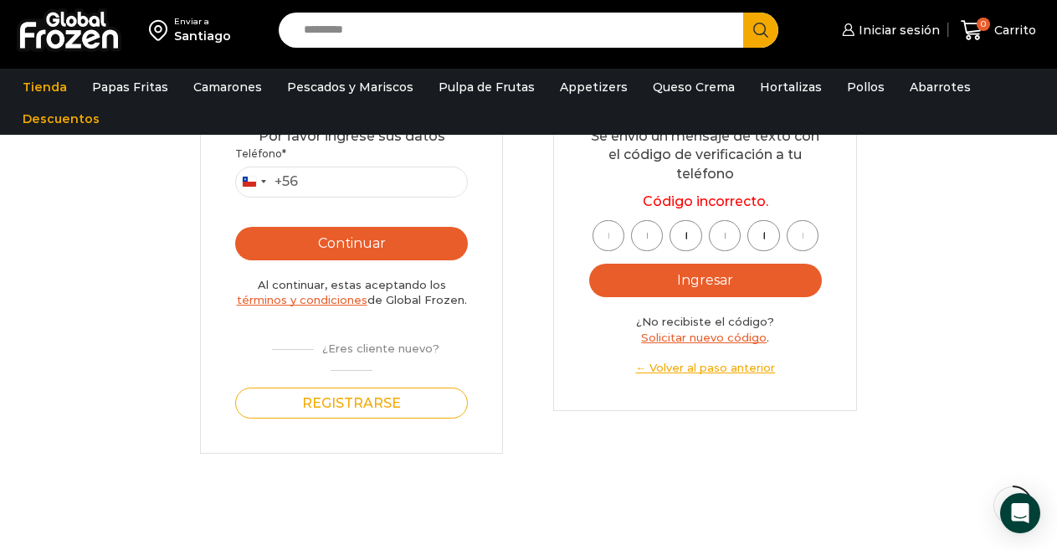
scroll to position [167, 0]
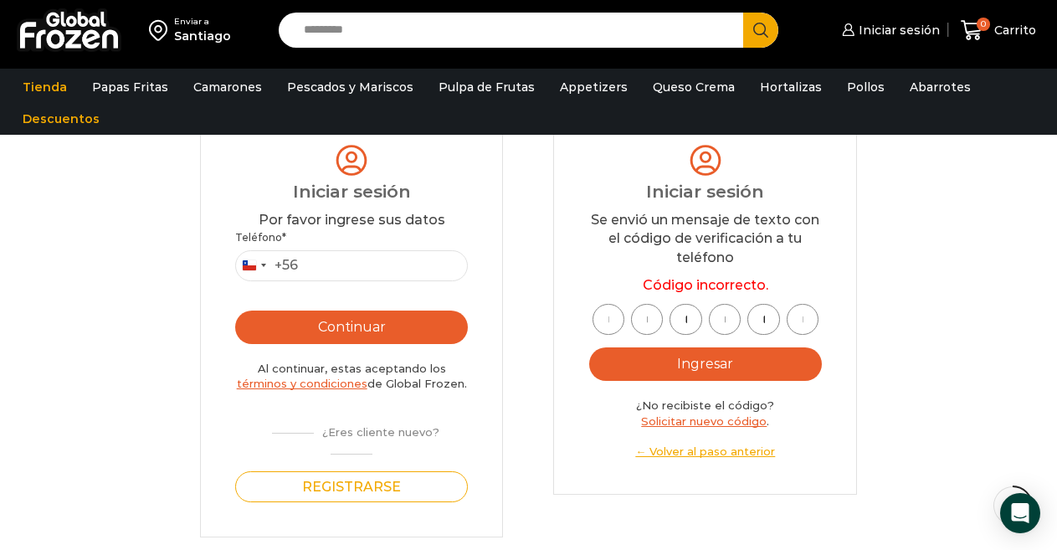
click at [613, 321] on input "text" at bounding box center [609, 319] width 32 height 31
type input "*"
click at [717, 423] on link "Solicitar nuevo código" at bounding box center [704, 420] width 126 height 13
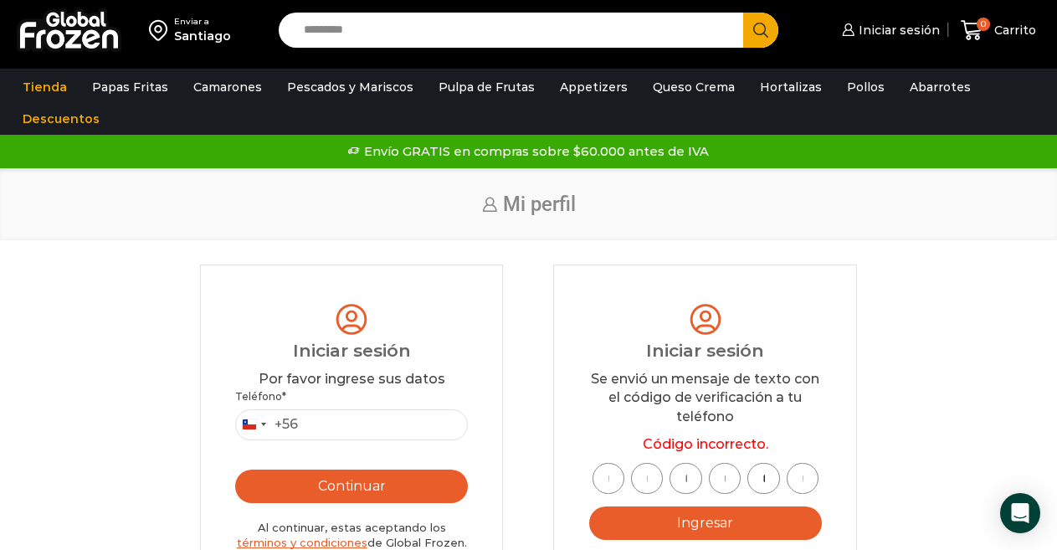
click at [617, 481] on input "text" at bounding box center [609, 478] width 32 height 31
type input "*"
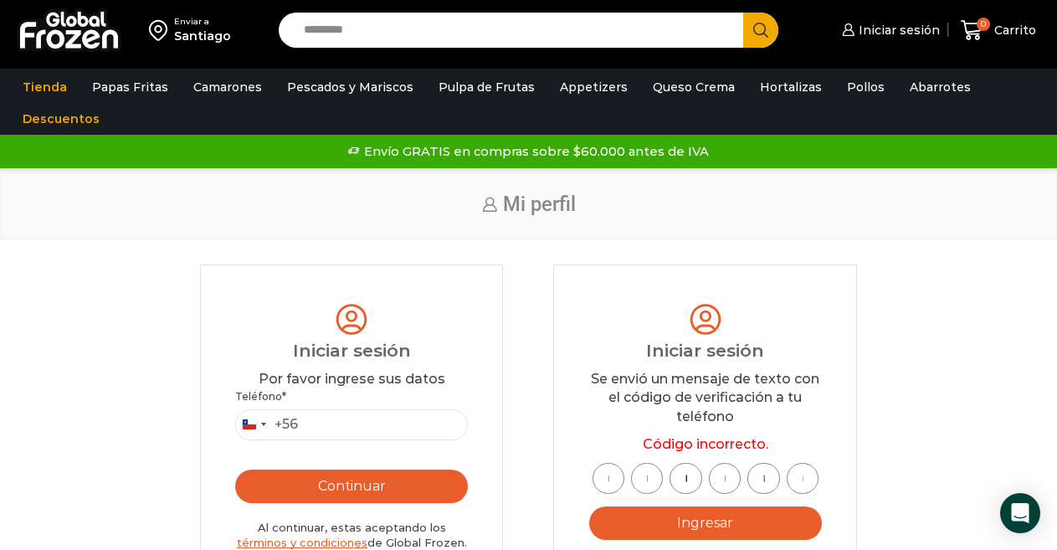
type input "*"
click at [687, 524] on button "Ingresar" at bounding box center [705, 523] width 233 height 33
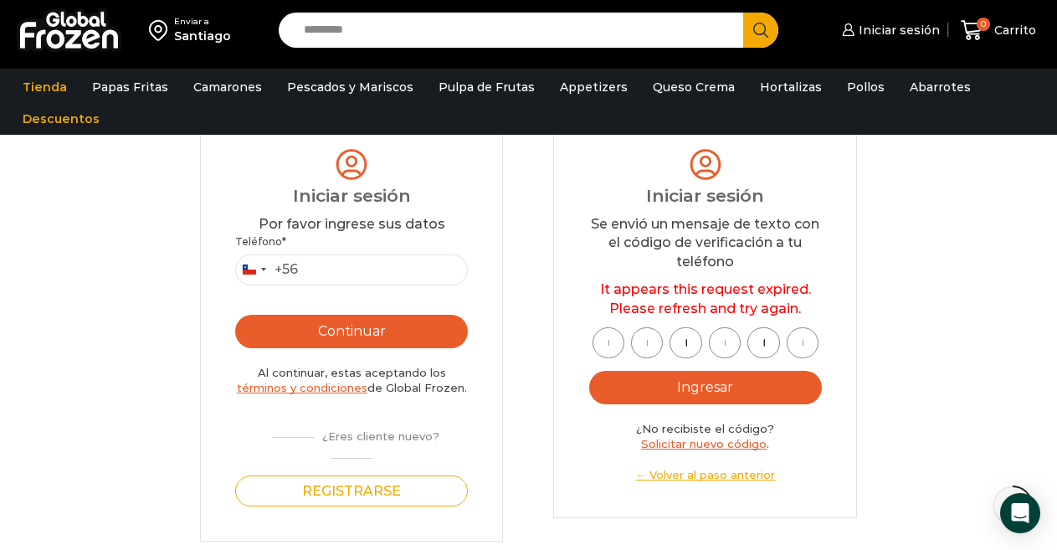
scroll to position [167, 0]
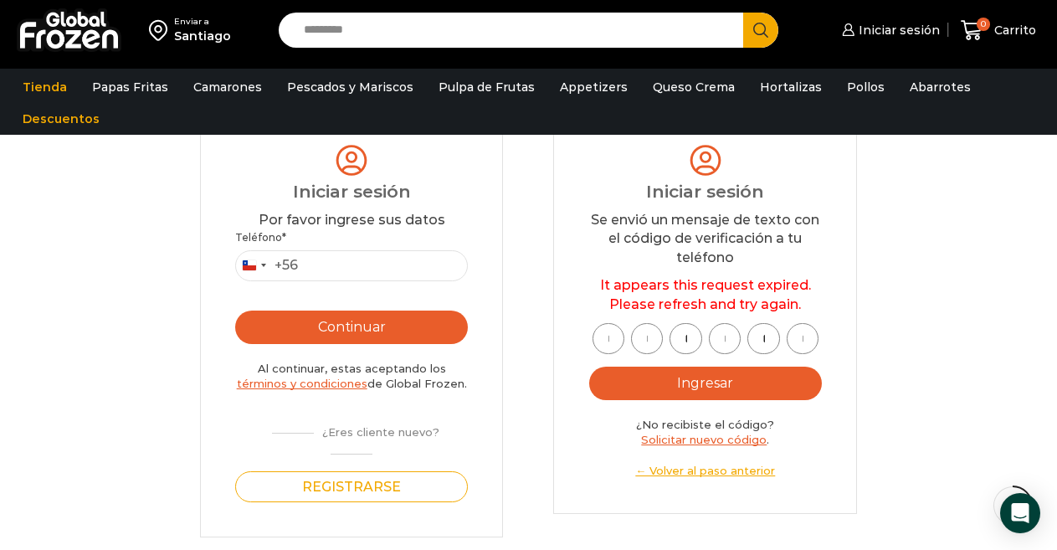
click at [711, 474] on link "← Volver al paso anterior" at bounding box center [705, 471] width 233 height 16
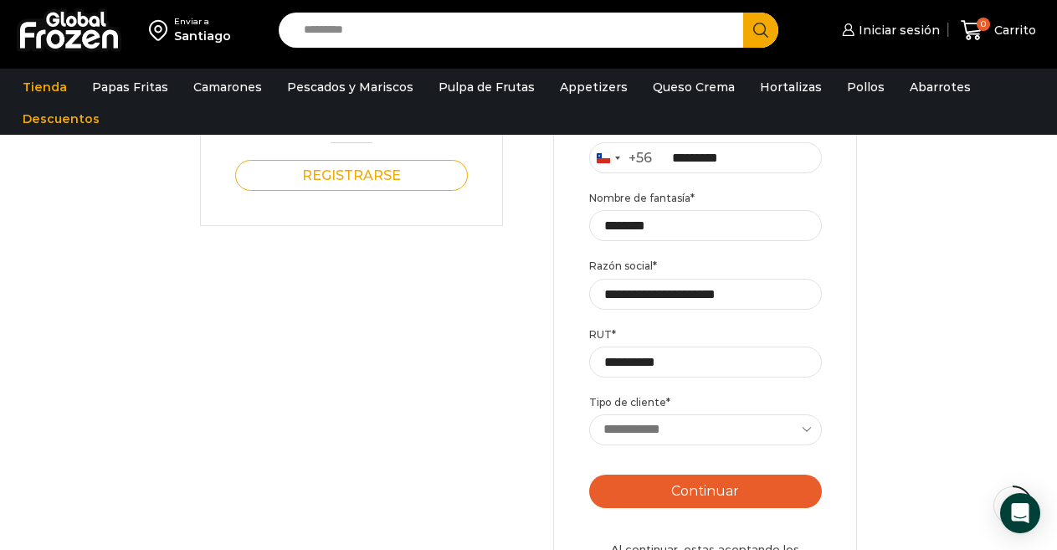
scroll to position [502, 0]
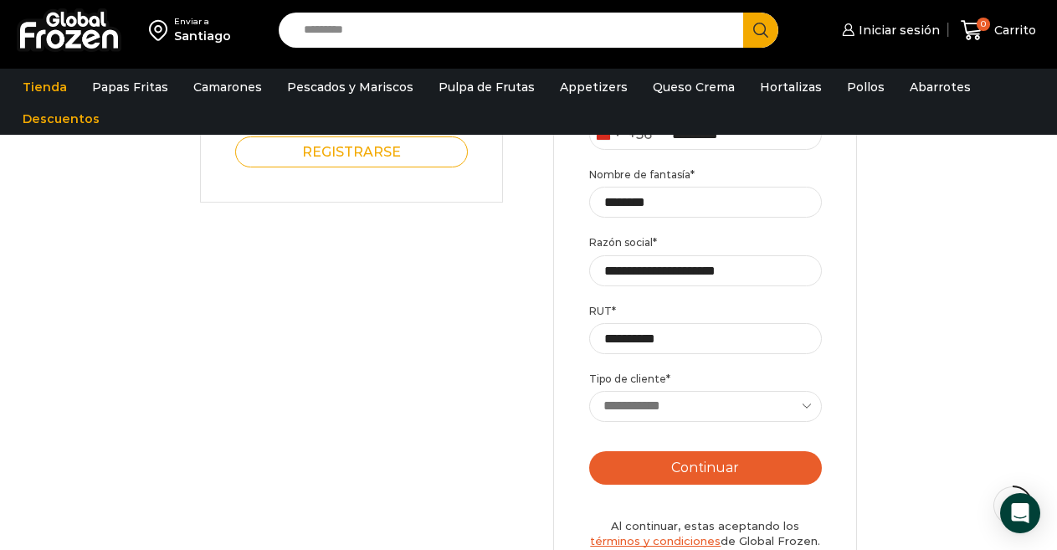
click at [707, 468] on button "Continuar" at bounding box center [705, 467] width 233 height 33
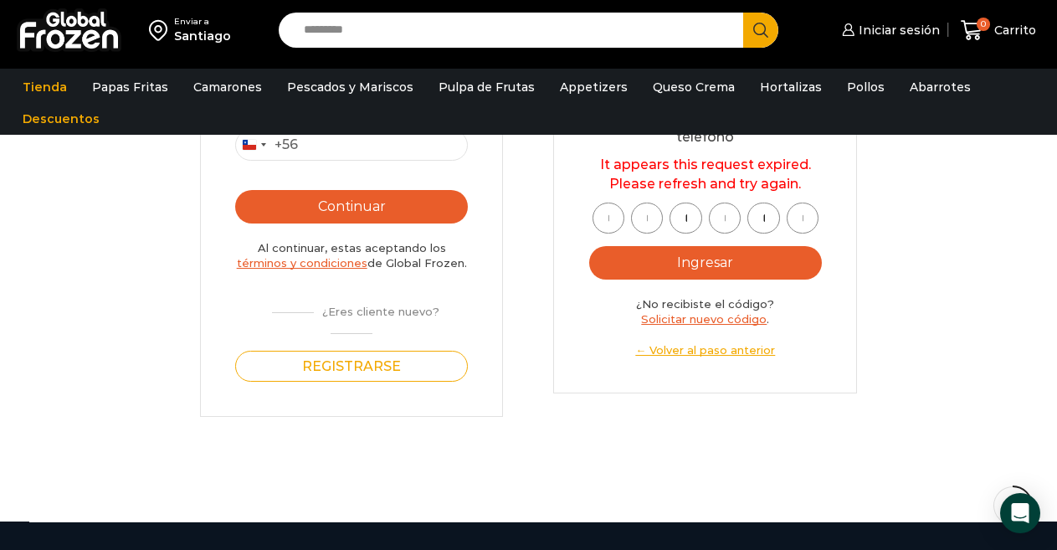
scroll to position [251, 0]
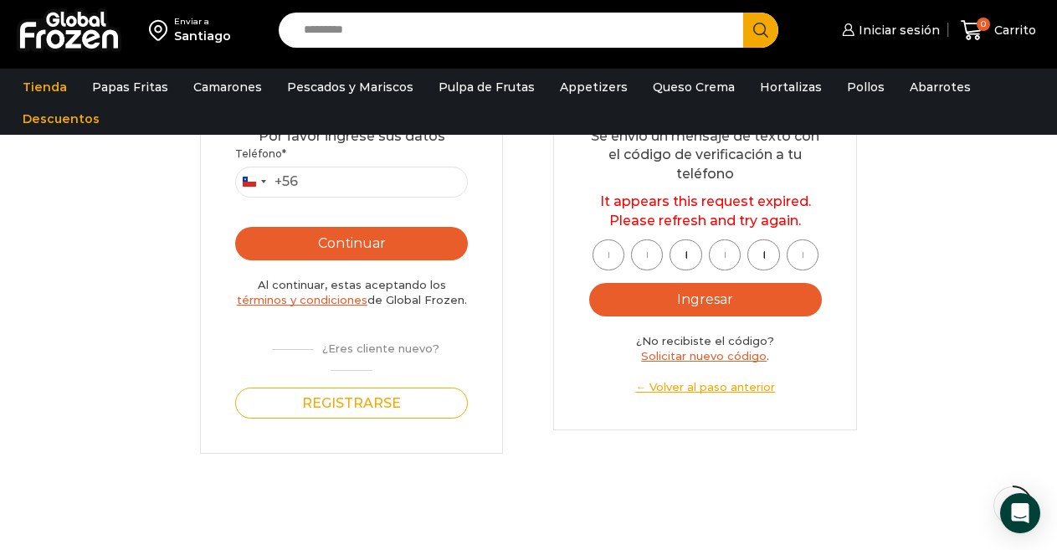
click at [614, 258] on input "*" at bounding box center [609, 254] width 32 height 31
click at [610, 253] on input "*" at bounding box center [609, 254] width 32 height 31
type input "*"
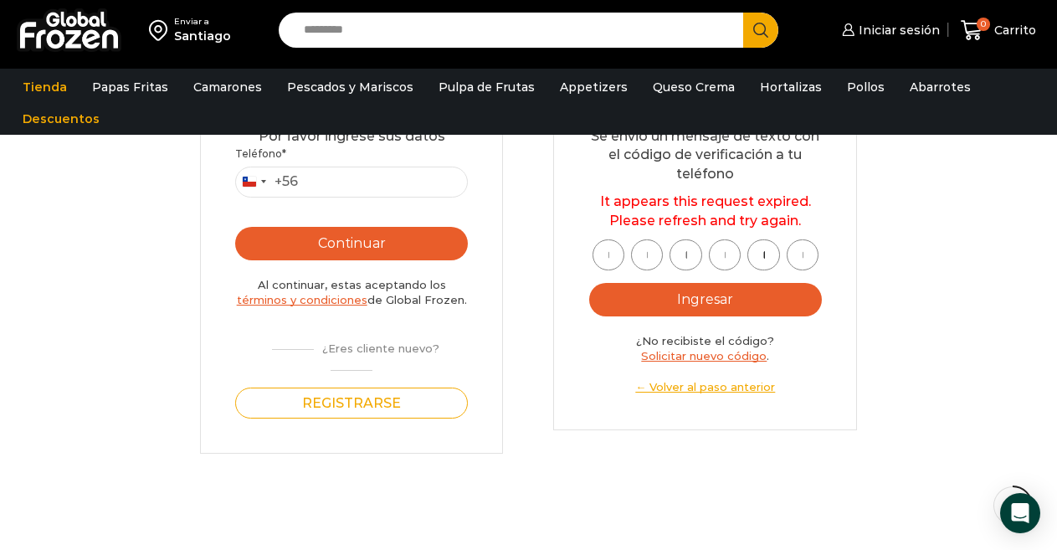
type input "*"
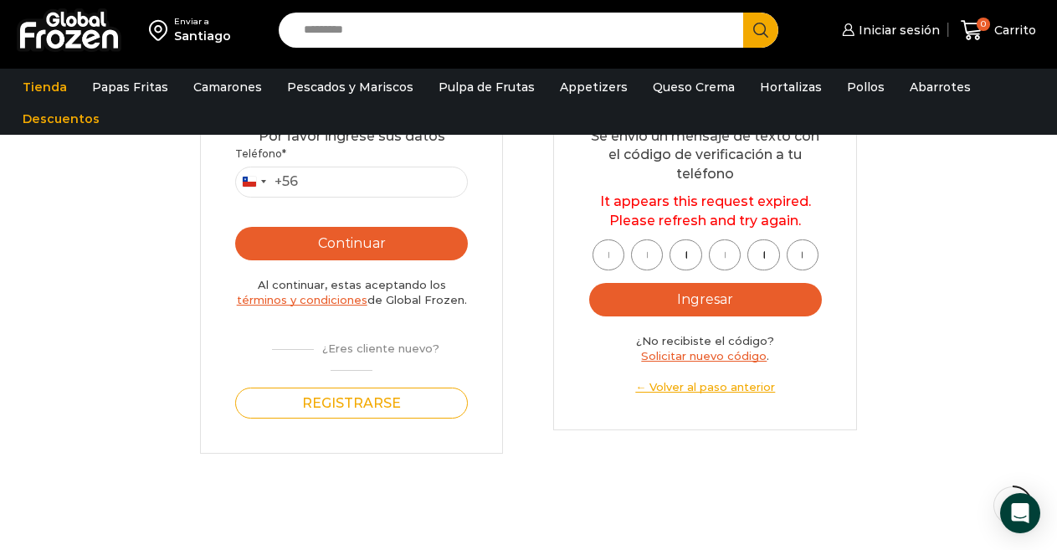
scroll to position [0, 0]
click at [693, 306] on button "Ingresar" at bounding box center [705, 299] width 233 height 33
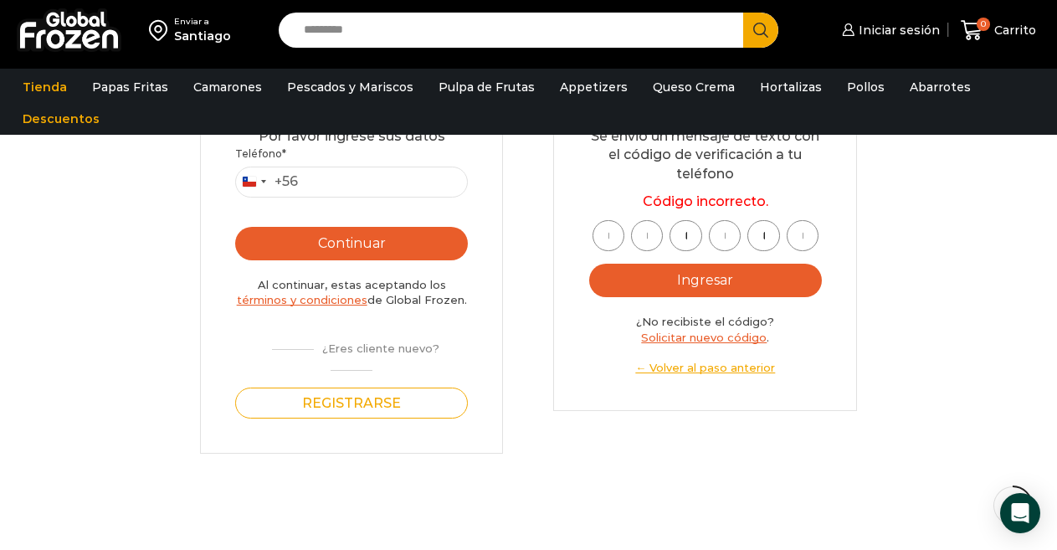
click at [607, 239] on input "*" at bounding box center [609, 235] width 32 height 31
